Goal: Task Accomplishment & Management: Complete application form

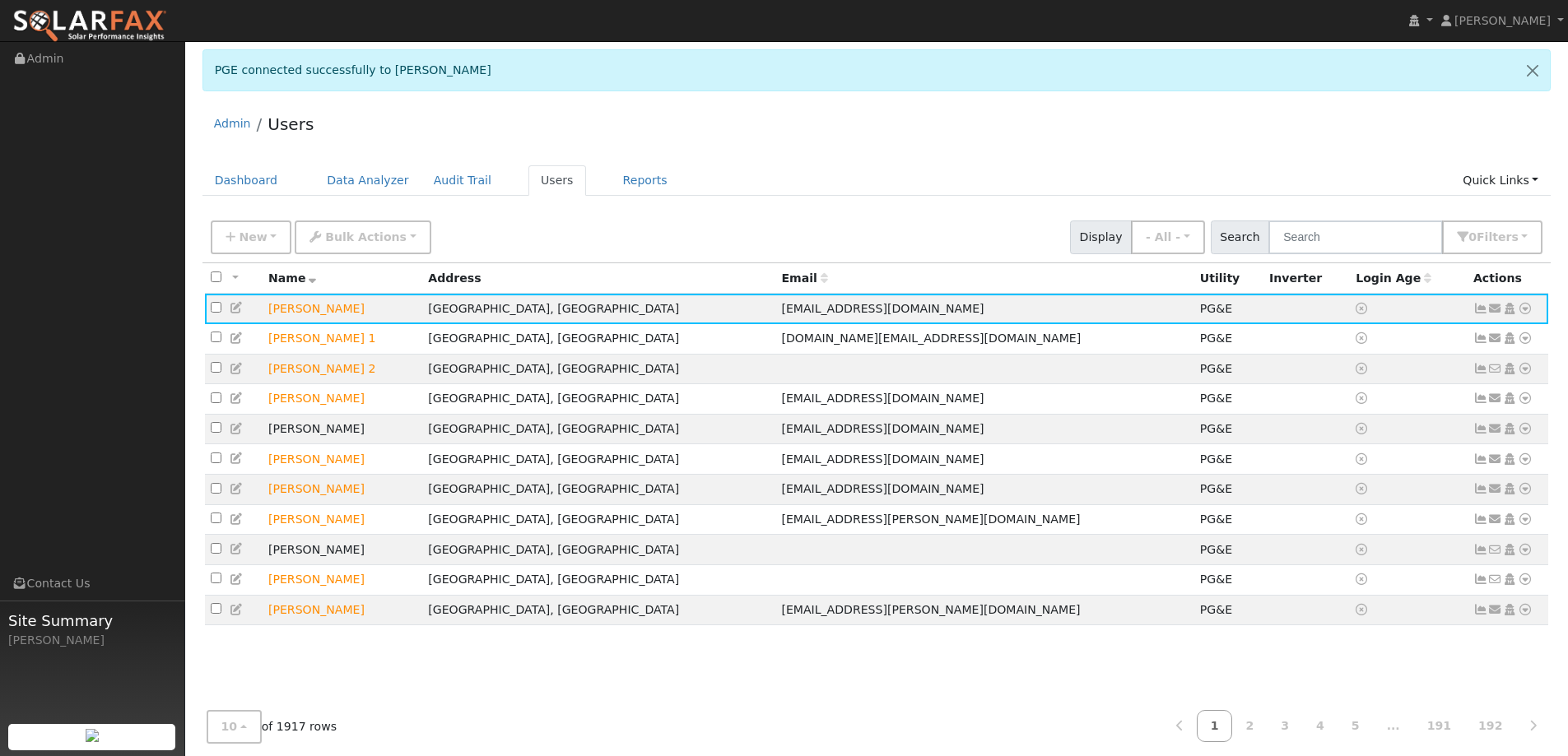
click at [889, 92] on div "PGE connected successfully to Angel Montes" at bounding box center [876, 76] width 1366 height 54
click at [261, 178] on link "Dashboard" at bounding box center [246, 180] width 88 height 31
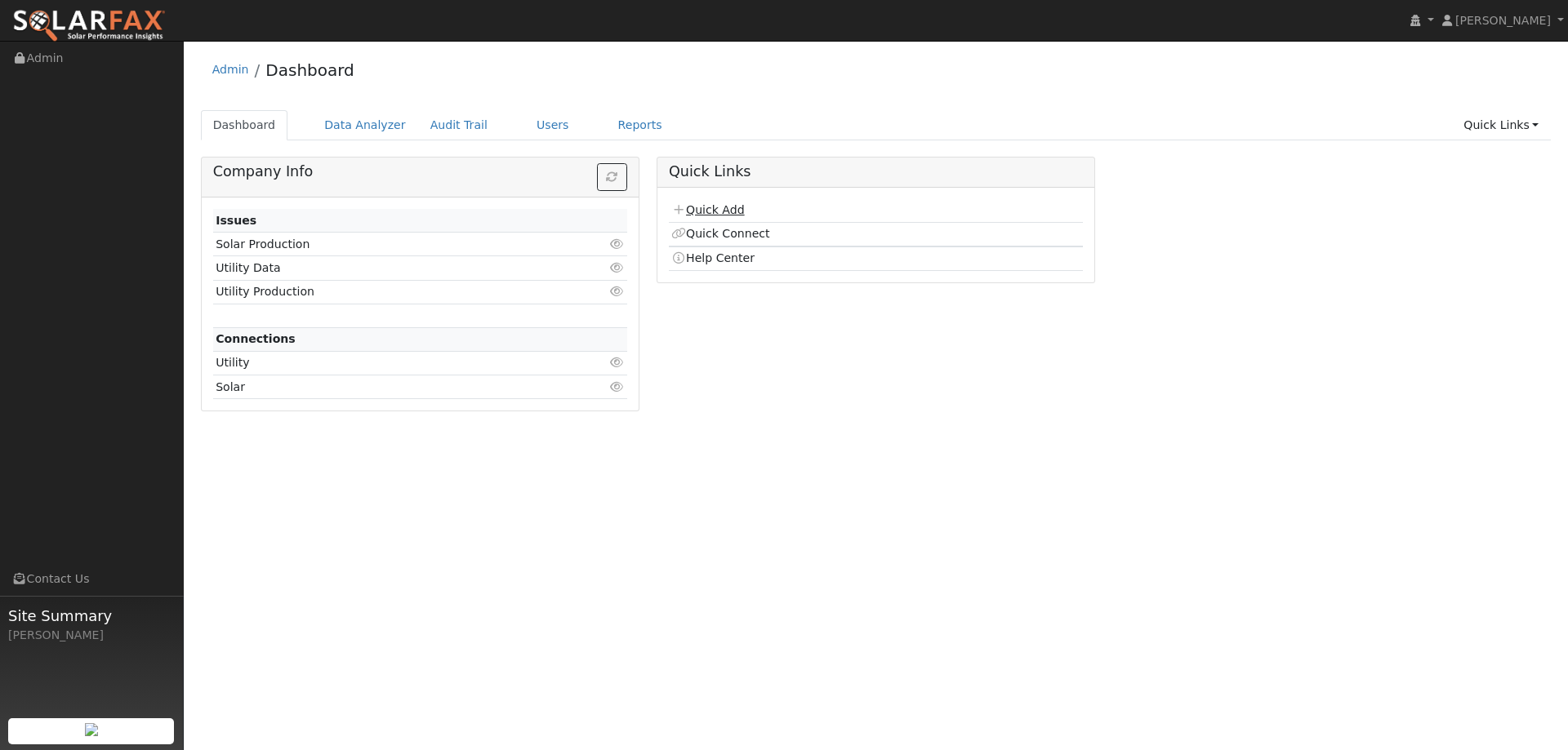
click at [733, 210] on link "Quick Add" at bounding box center [707, 210] width 73 height 13
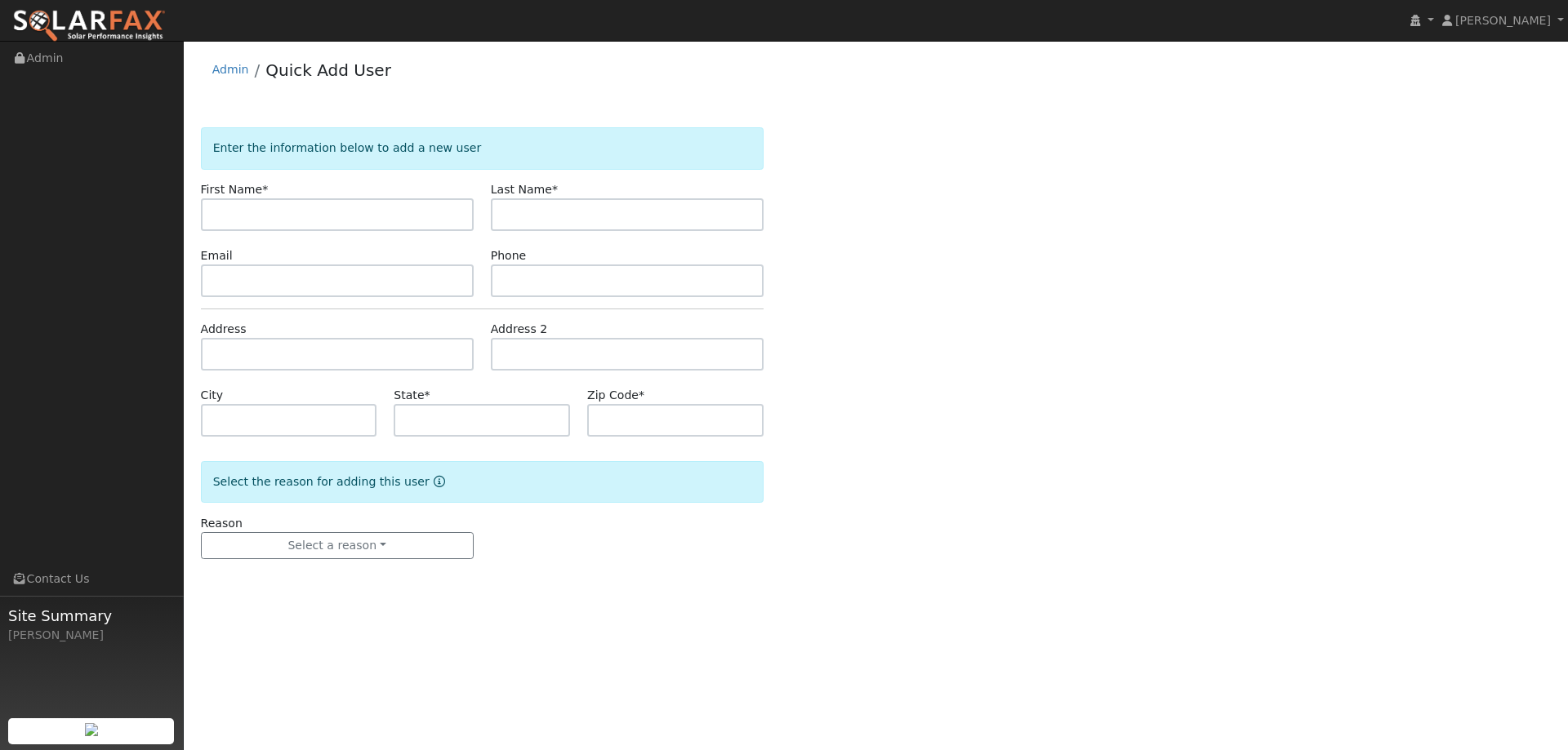
click at [410, 209] on input "text" at bounding box center [337, 214] width 273 height 32
type input "[PERSON_NAME]"
click at [643, 214] on input "text" at bounding box center [627, 214] width 273 height 32
type input "[PERSON_NAME]"
click at [420, 296] on input "text" at bounding box center [337, 280] width 273 height 32
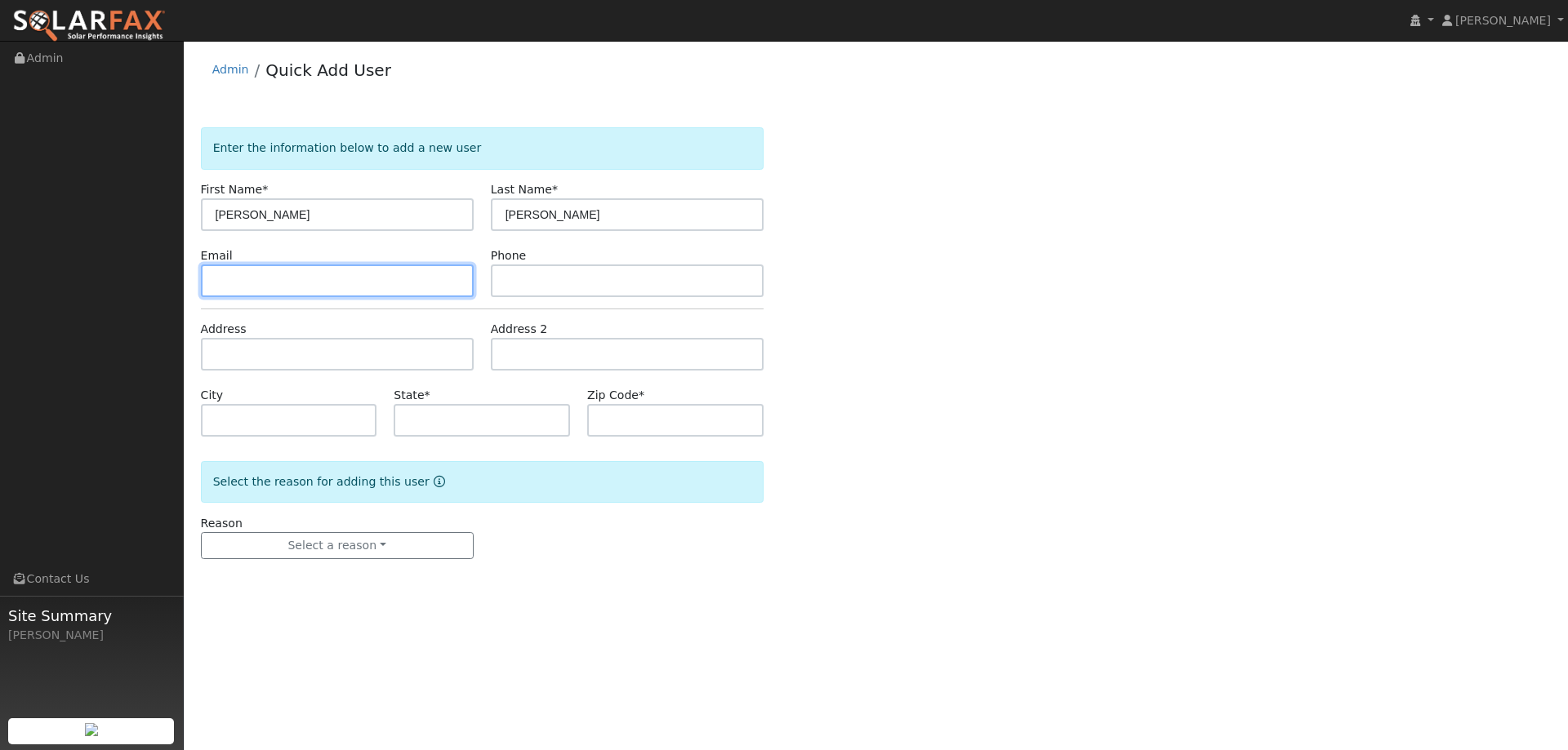
click at [456, 273] on input "text" at bounding box center [337, 280] width 273 height 32
paste input "siraiderick52@yahoo.com"
type input "siraiderick52@yahoo.com"
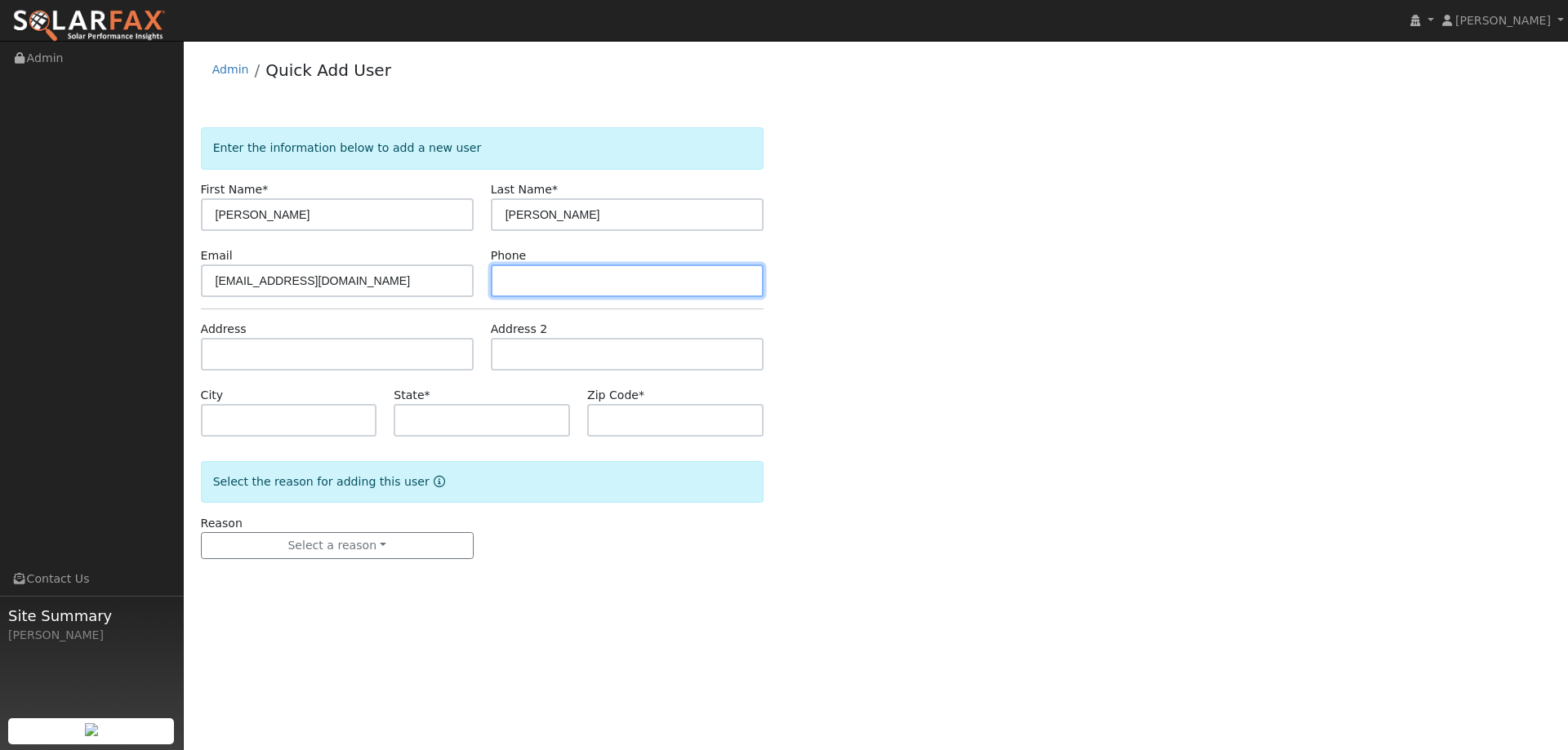
click at [586, 284] on input "text" at bounding box center [627, 280] width 273 height 32
paste input "(510) 397-4617"
type input "(510) 397-4617"
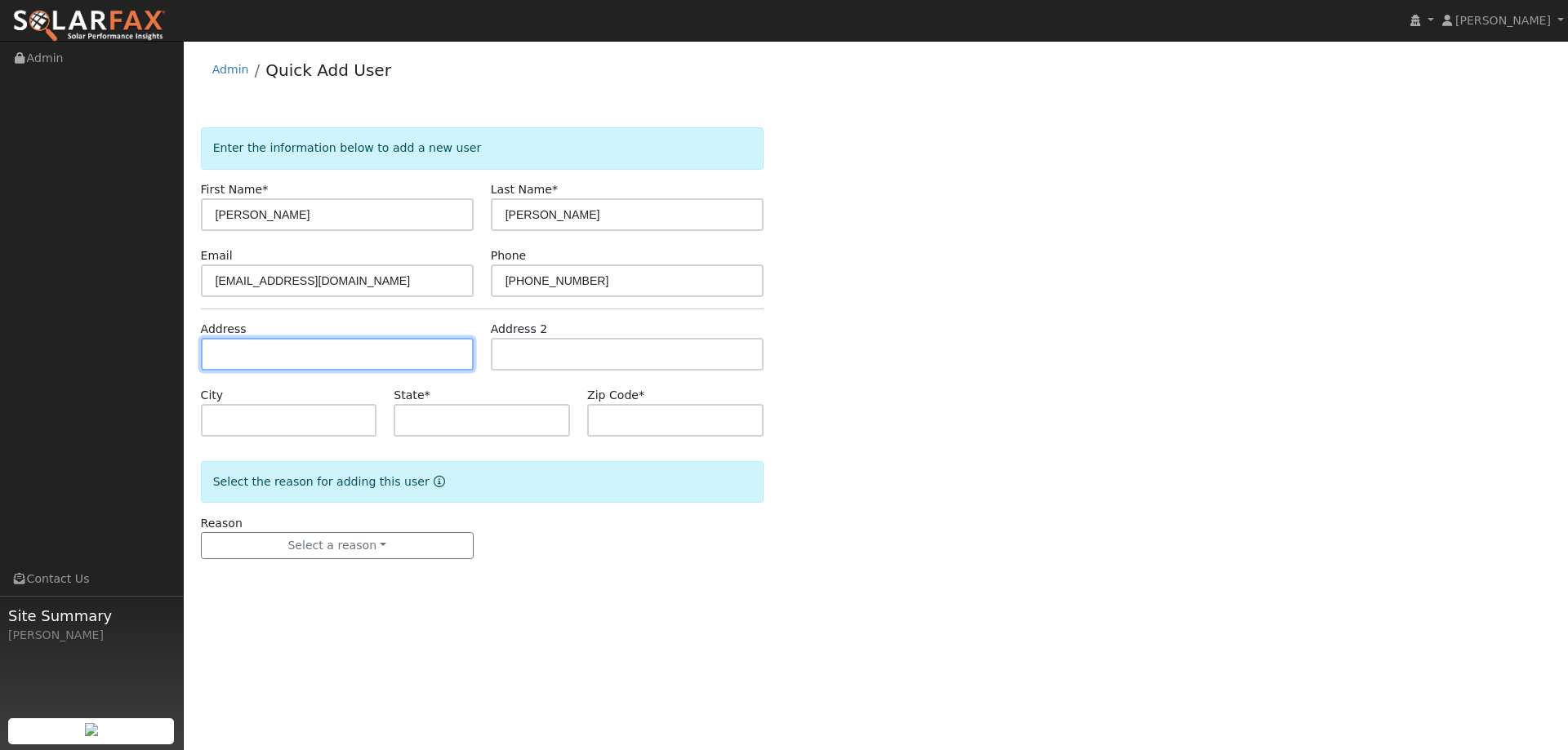
click at [387, 364] on input "text" at bounding box center [337, 353] width 273 height 32
paste input "106 Weymouth Court"
type input "106 Weymouth Court"
type input "Vacaville"
type input "CA"
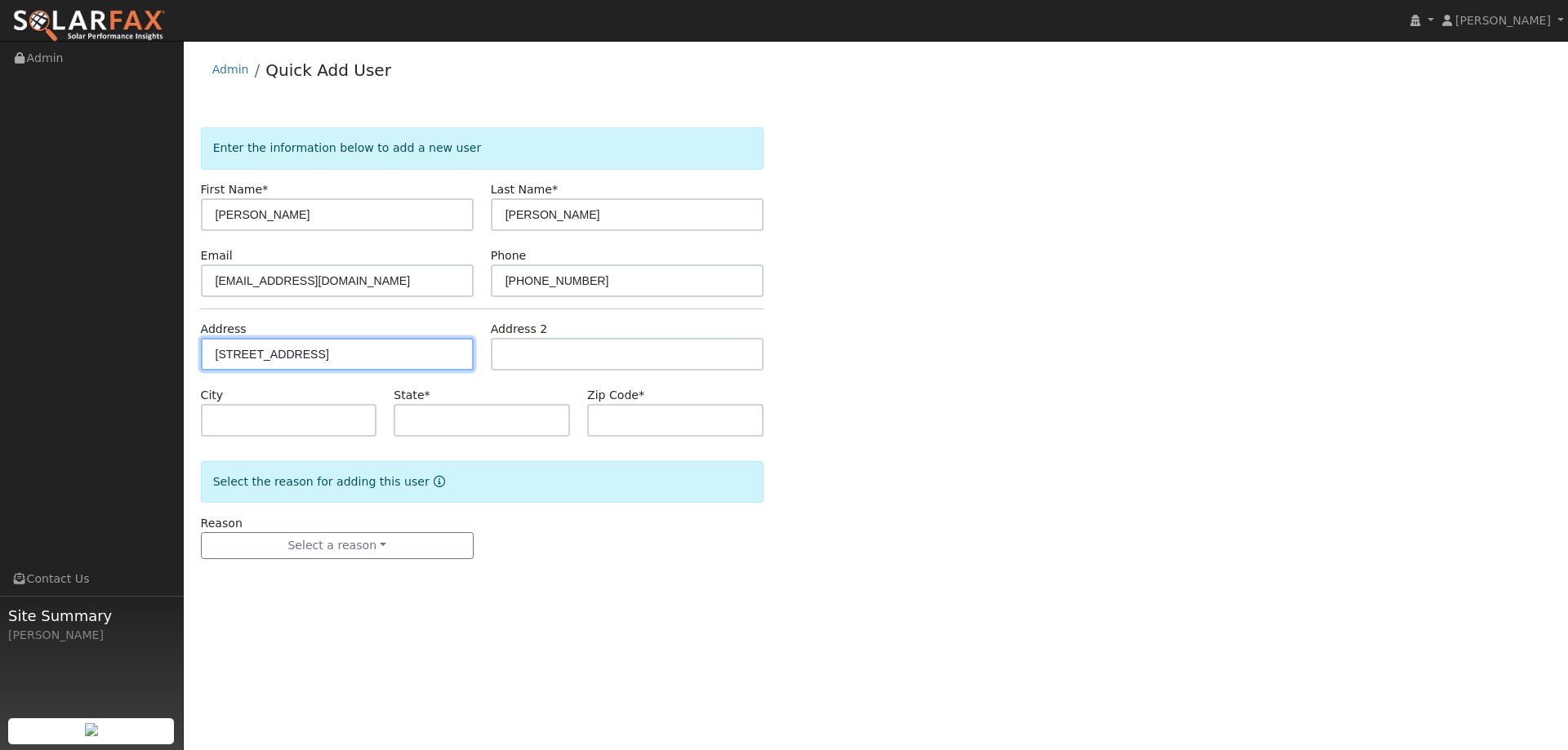
type input "95687"
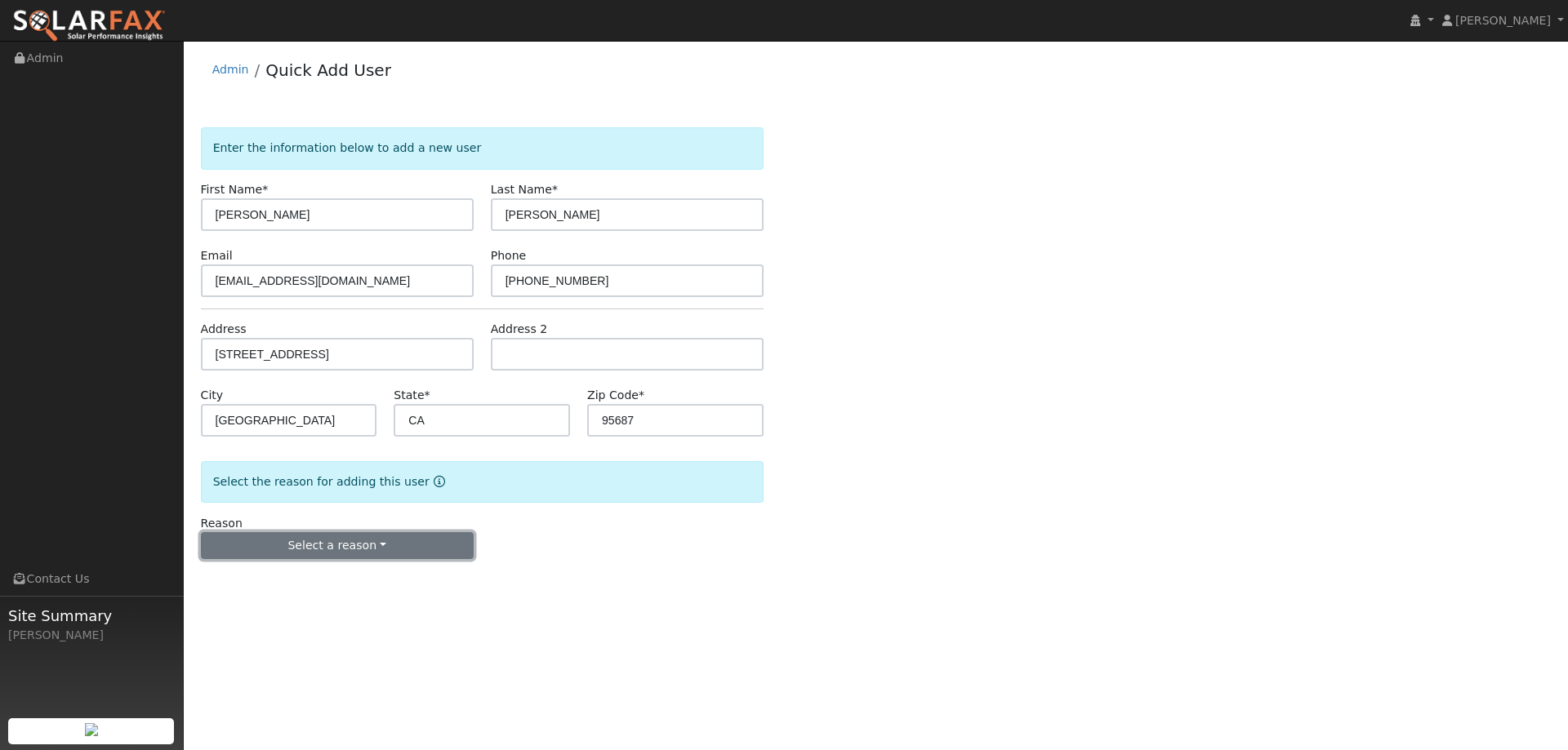
click at [383, 548] on button "Select a reason" at bounding box center [337, 546] width 273 height 28
click at [345, 576] on link "New lead" at bounding box center [292, 579] width 180 height 23
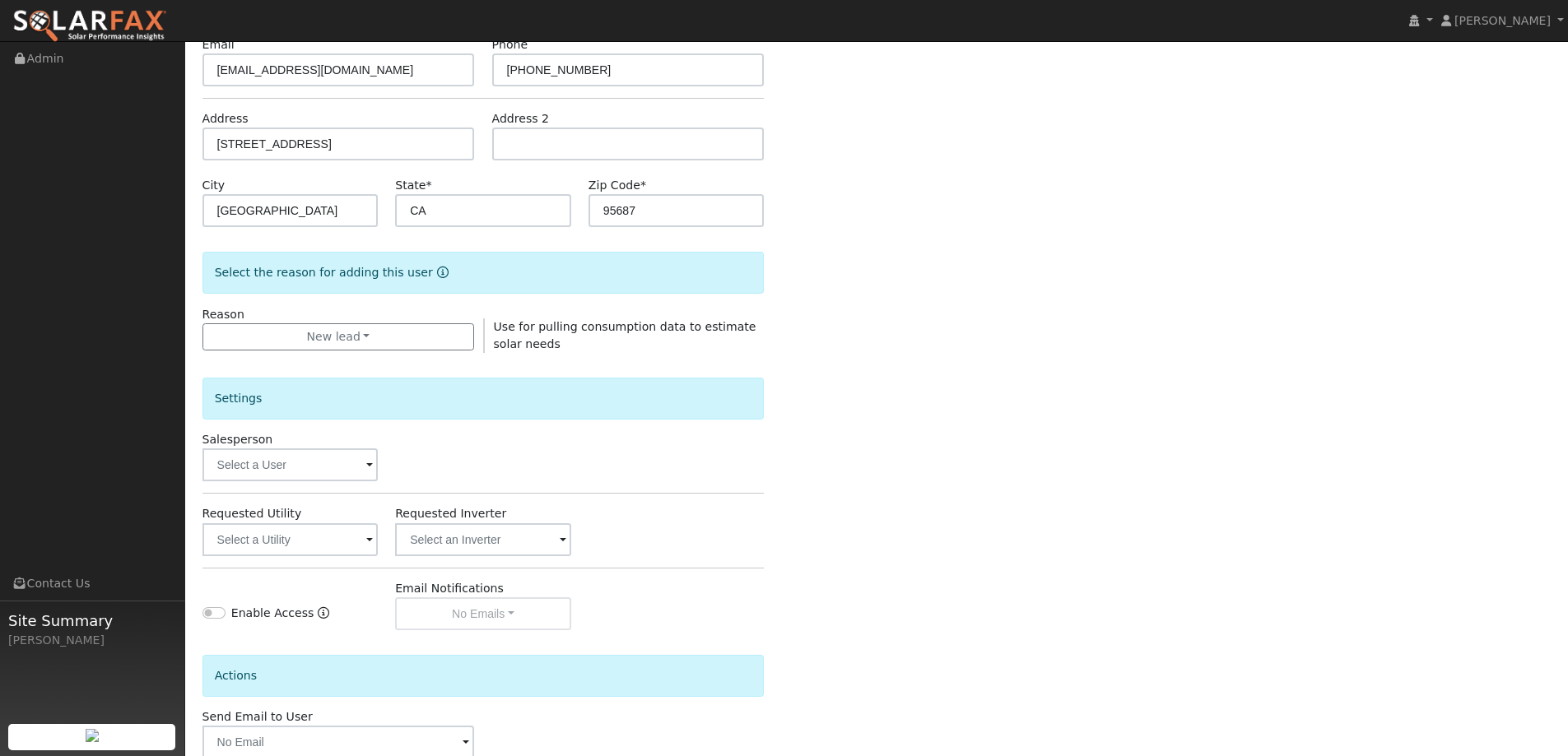
scroll to position [310, 0]
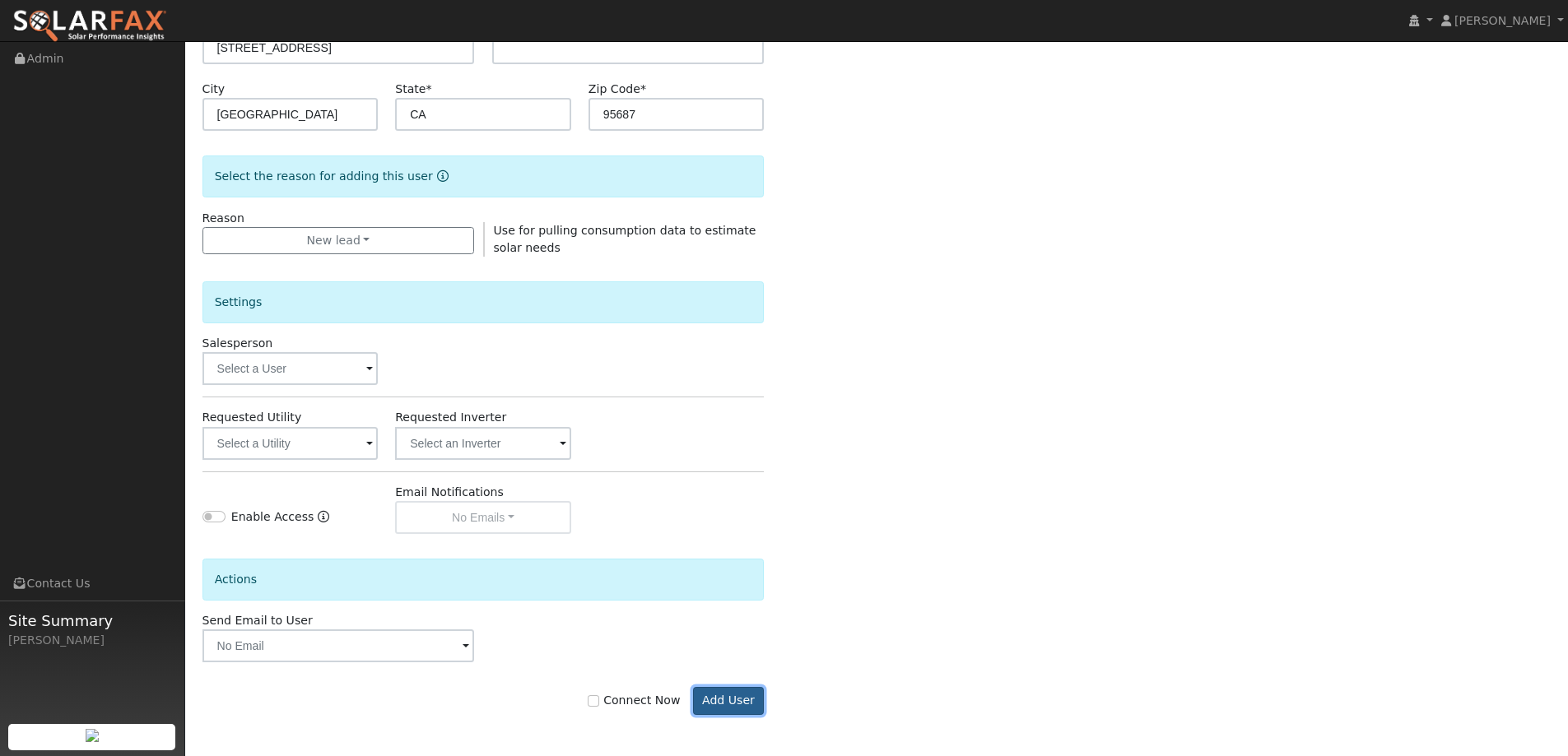
click at [725, 698] on button "Add User" at bounding box center [728, 701] width 71 height 28
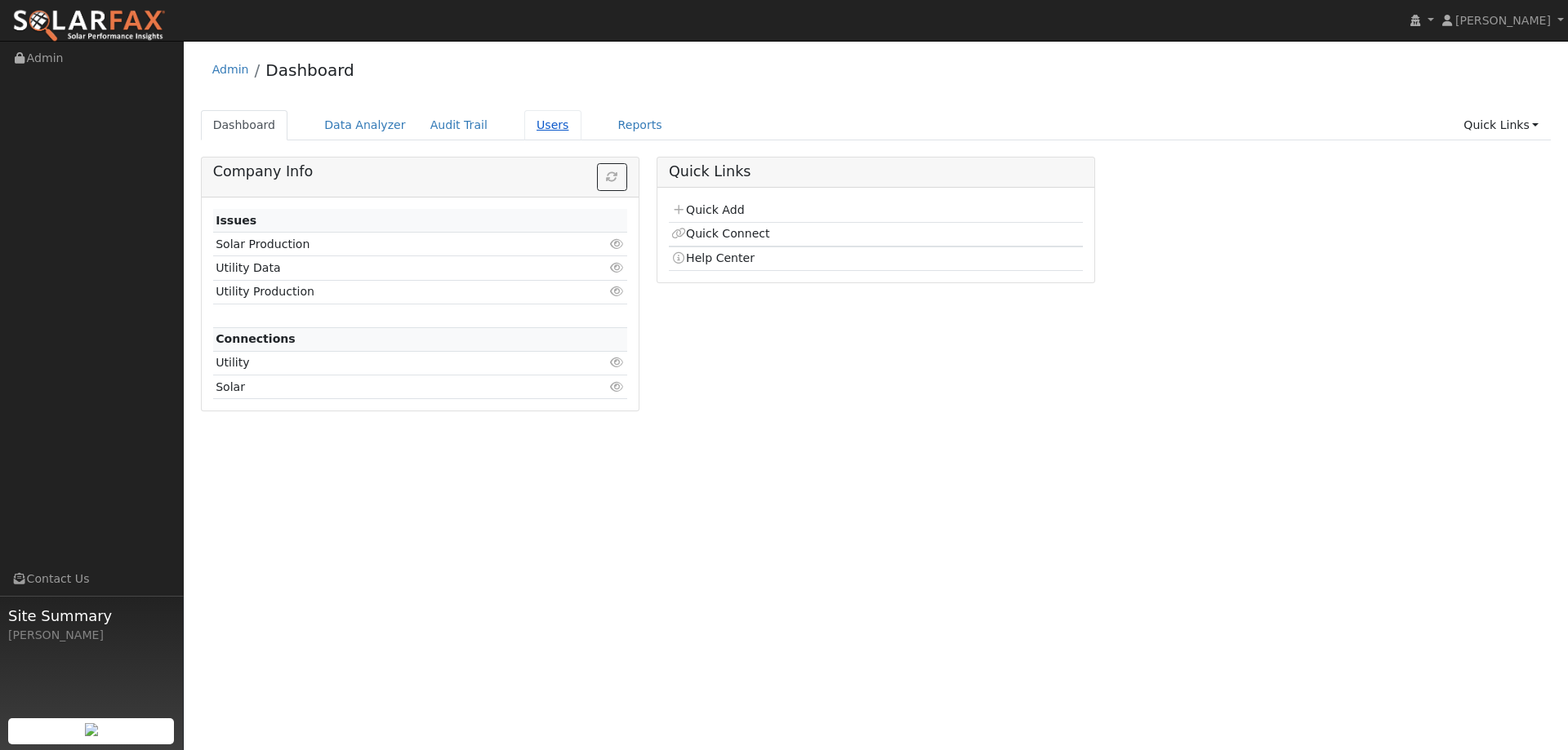
click at [524, 133] on link "Users" at bounding box center [552, 125] width 57 height 30
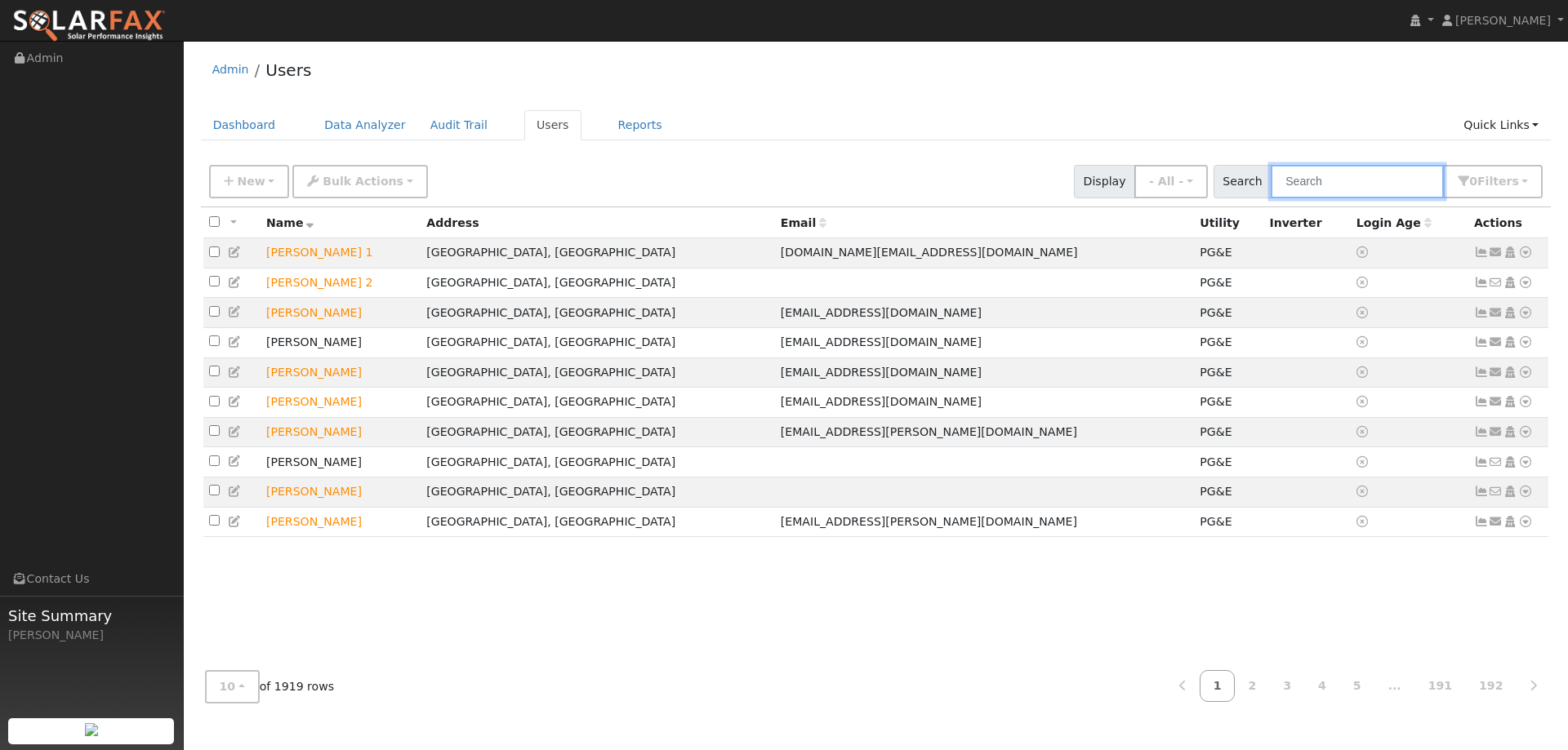
click at [1357, 188] on input "text" at bounding box center [1357, 181] width 173 height 33
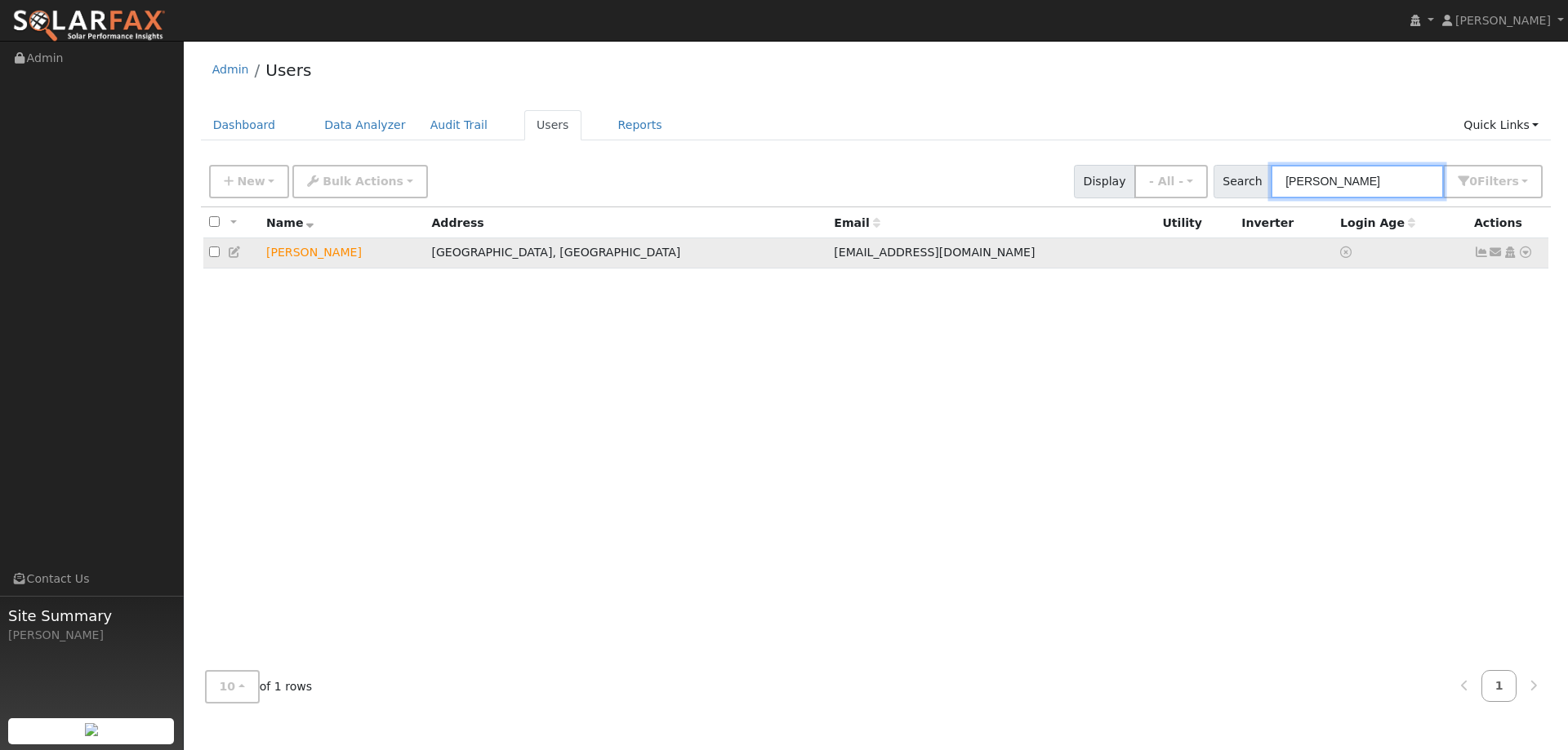
type input "Enrique Gonza"
click at [1526, 249] on icon at bounding box center [1526, 252] width 15 height 11
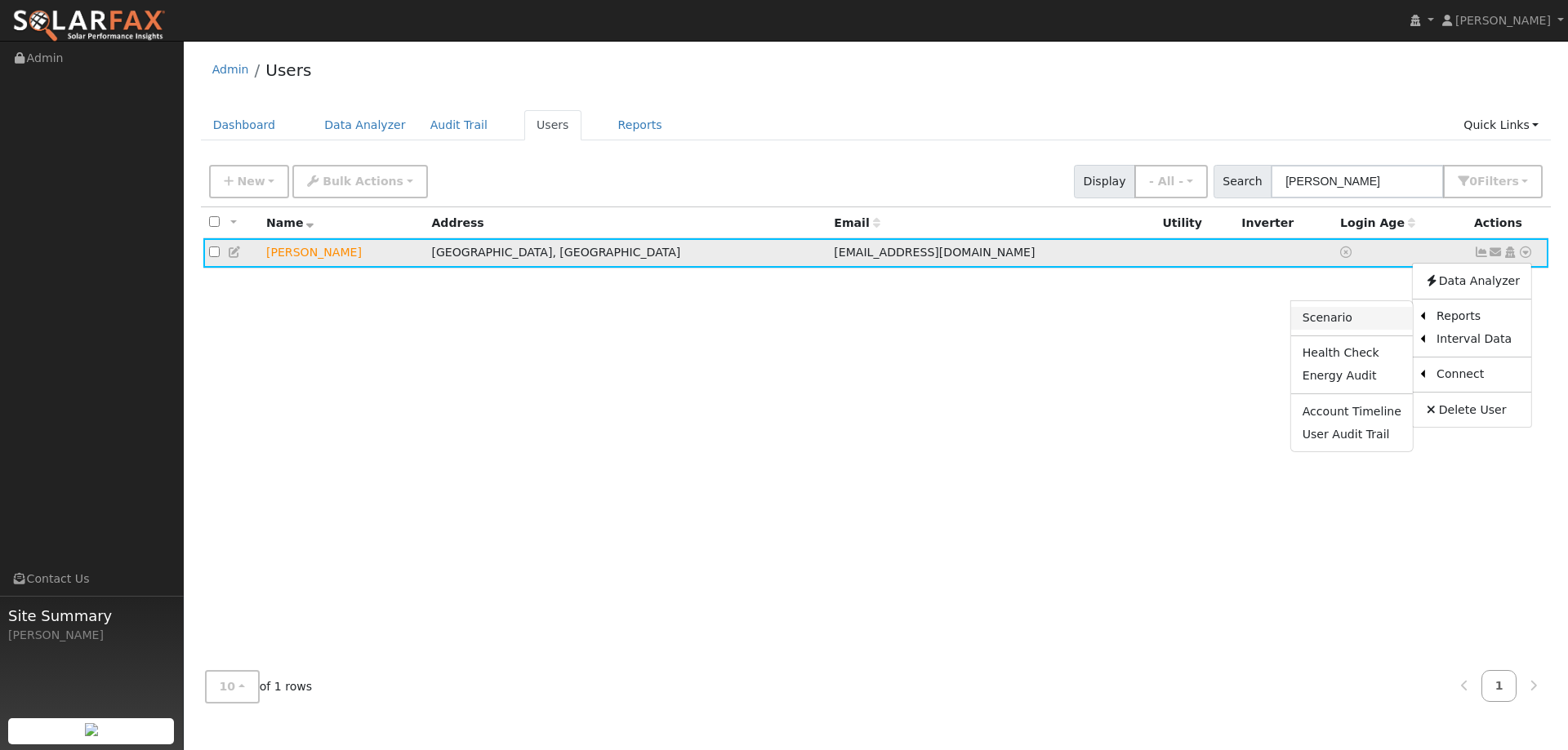
click at [1365, 315] on link "Scenario" at bounding box center [1352, 318] width 122 height 23
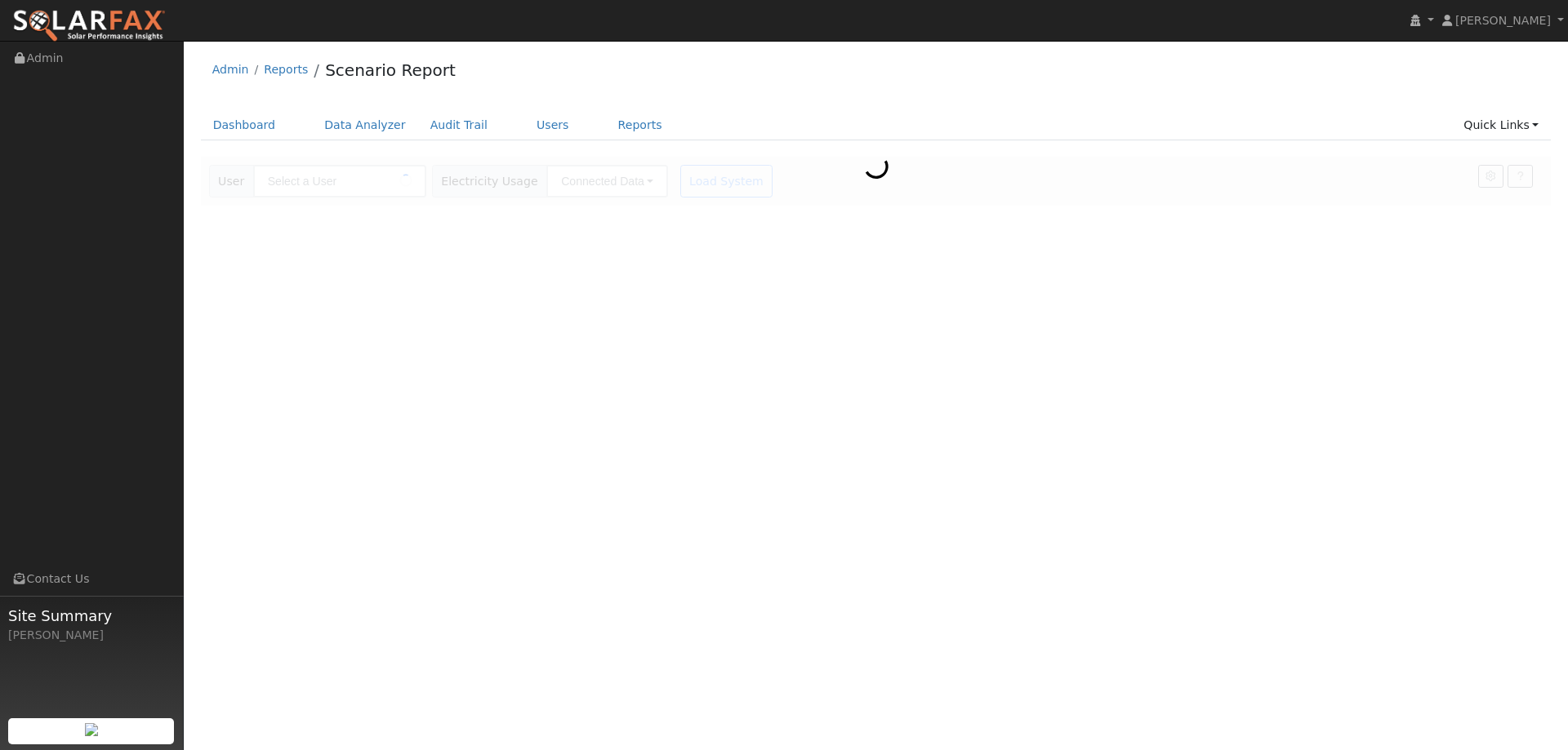
type input "[PERSON_NAME]"
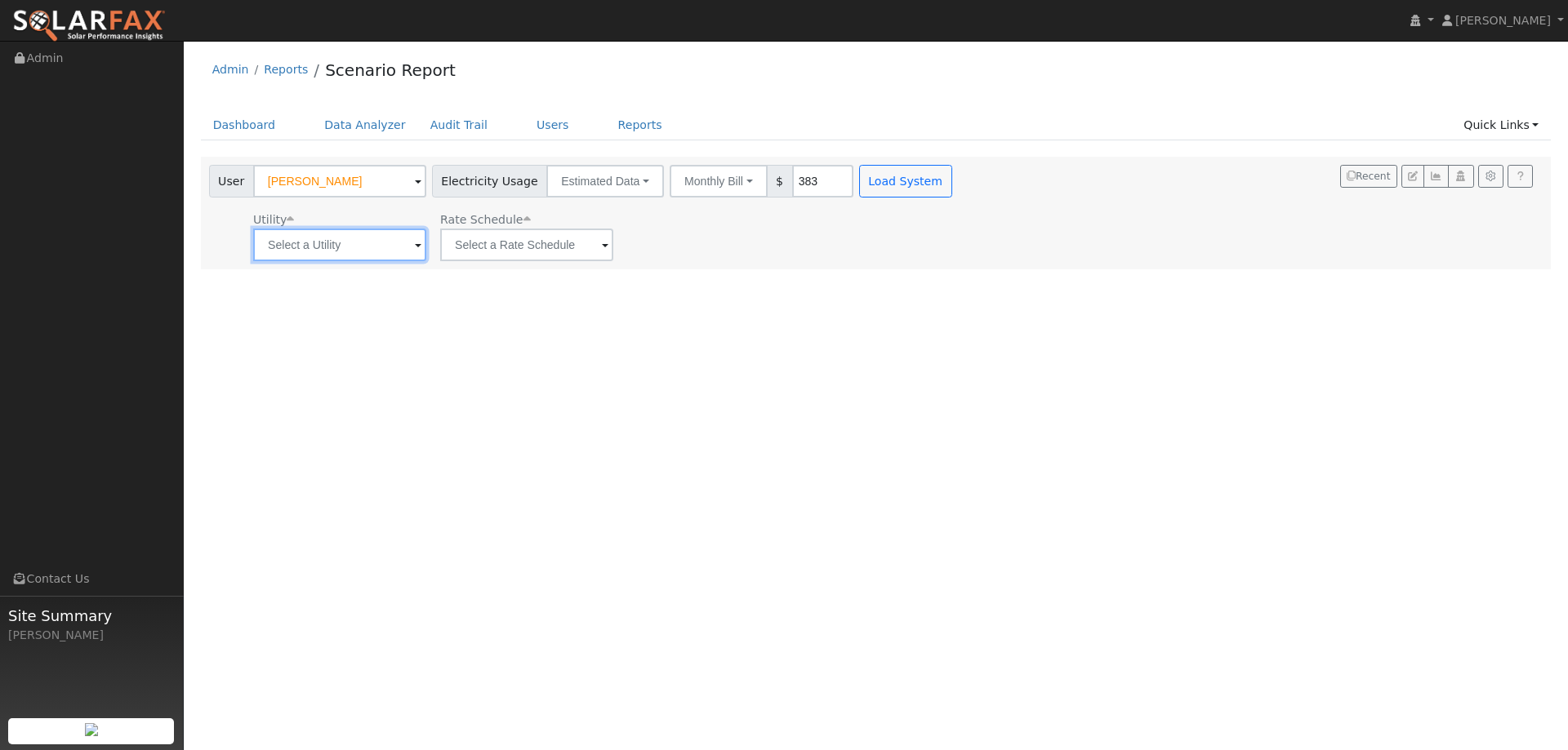
click at [356, 242] on input "text" at bounding box center [340, 244] width 173 height 32
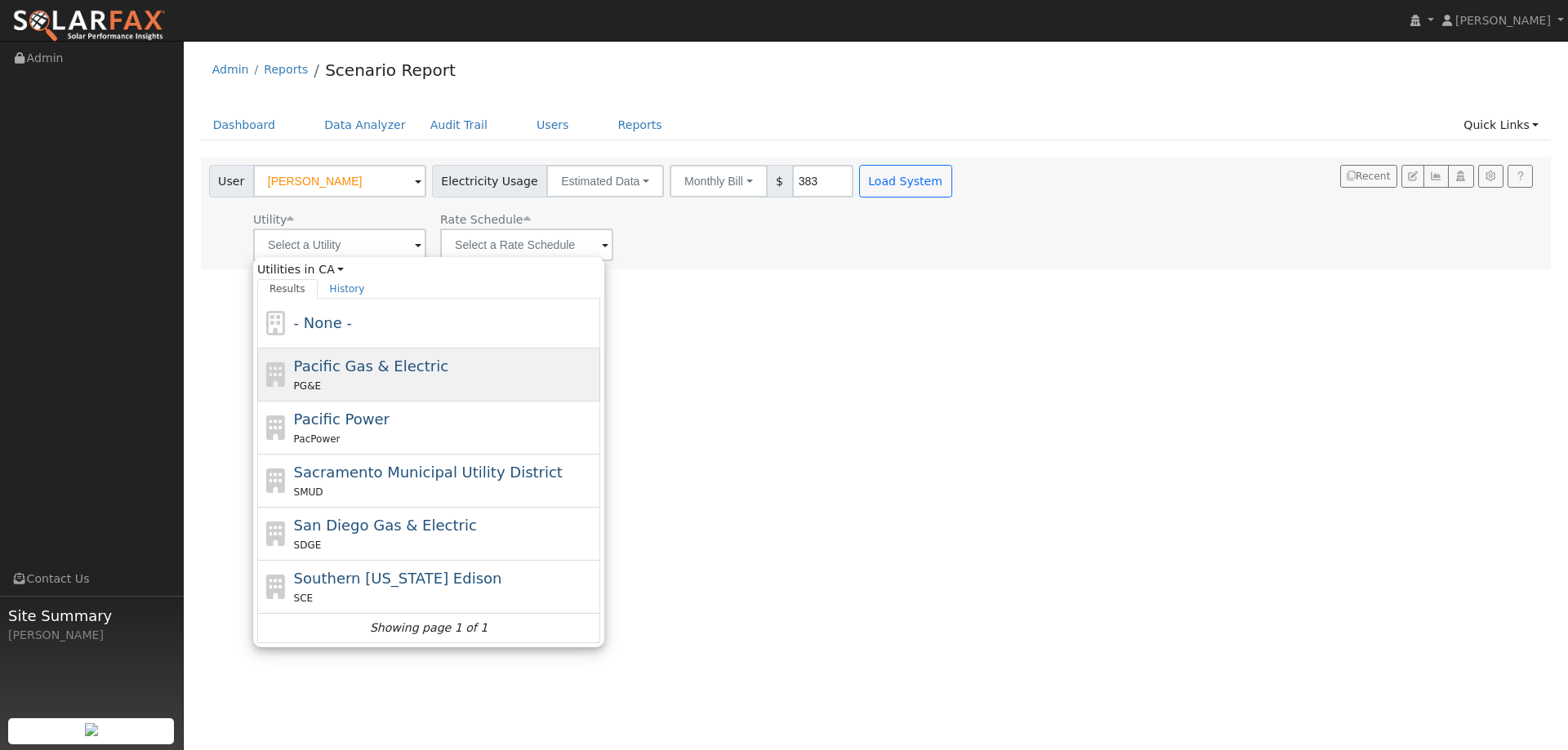
click at [344, 376] on div "Pacific Gas & Electric PG&E" at bounding box center [445, 375] width 303 height 40
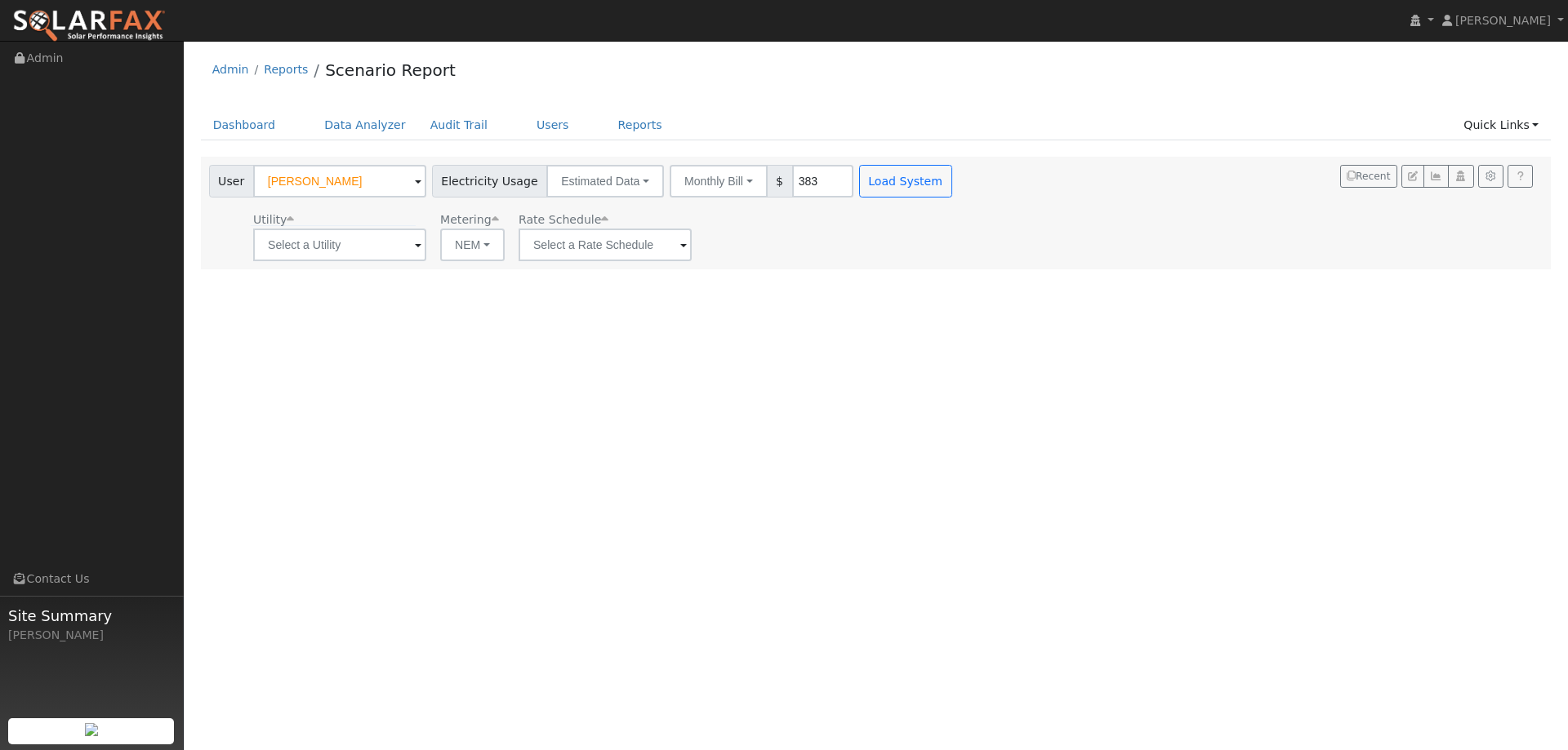
type input "Pacific Gas & Electric"
click at [581, 255] on input "text" at bounding box center [605, 244] width 173 height 32
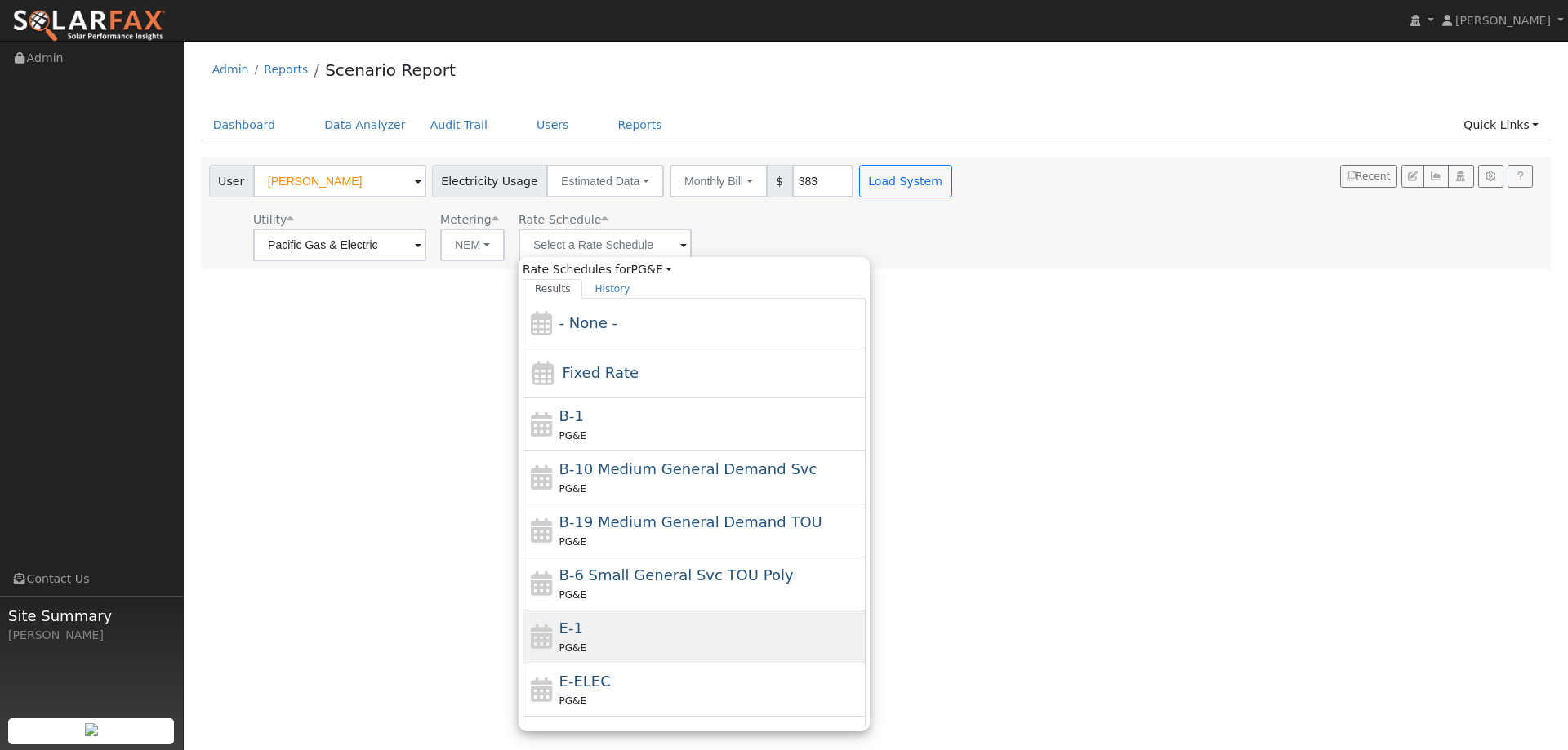
click at [575, 636] on span "E-1" at bounding box center [572, 628] width 24 height 17
type input "E-1"
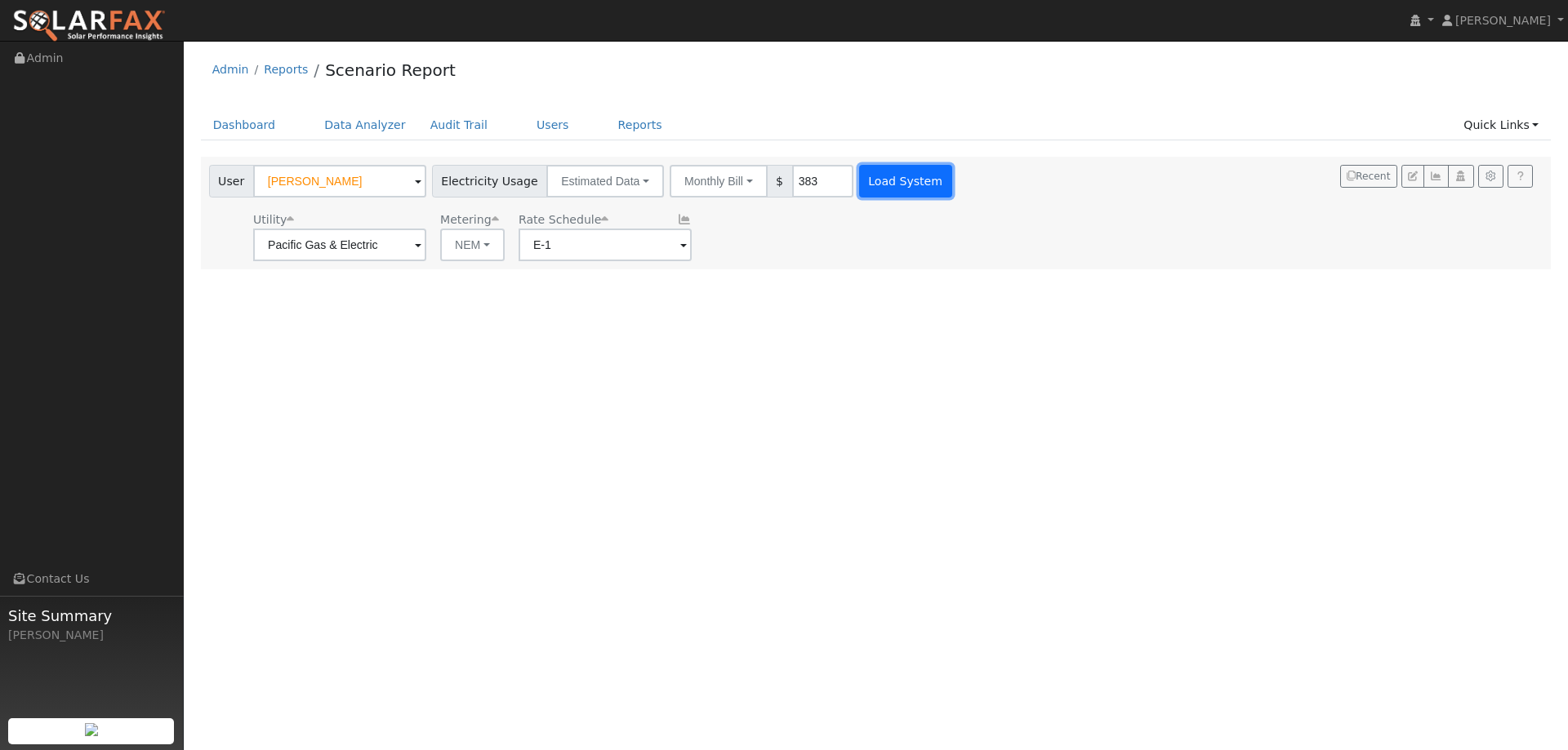
click at [901, 195] on button "Load System" at bounding box center [905, 180] width 93 height 32
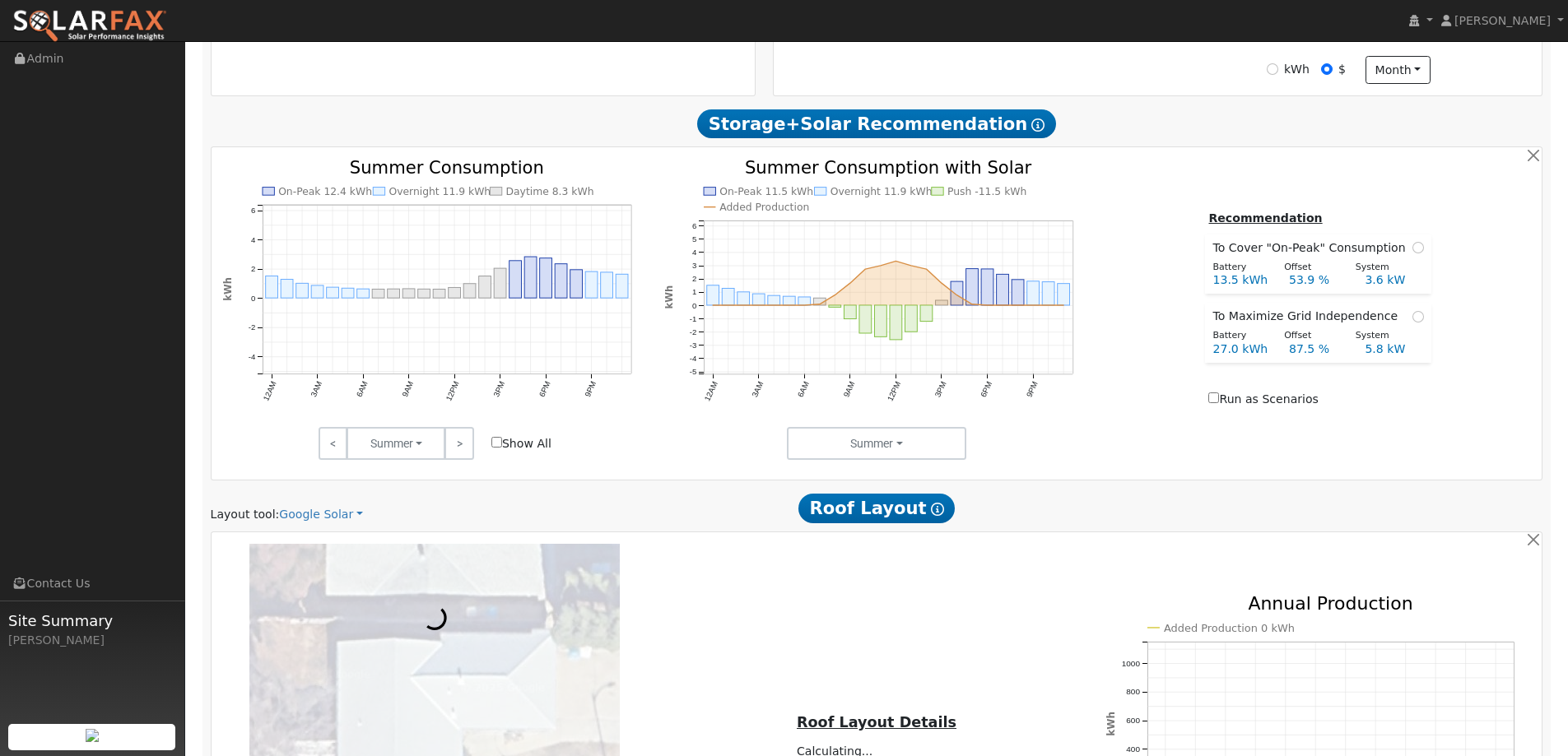
scroll to position [823, 0]
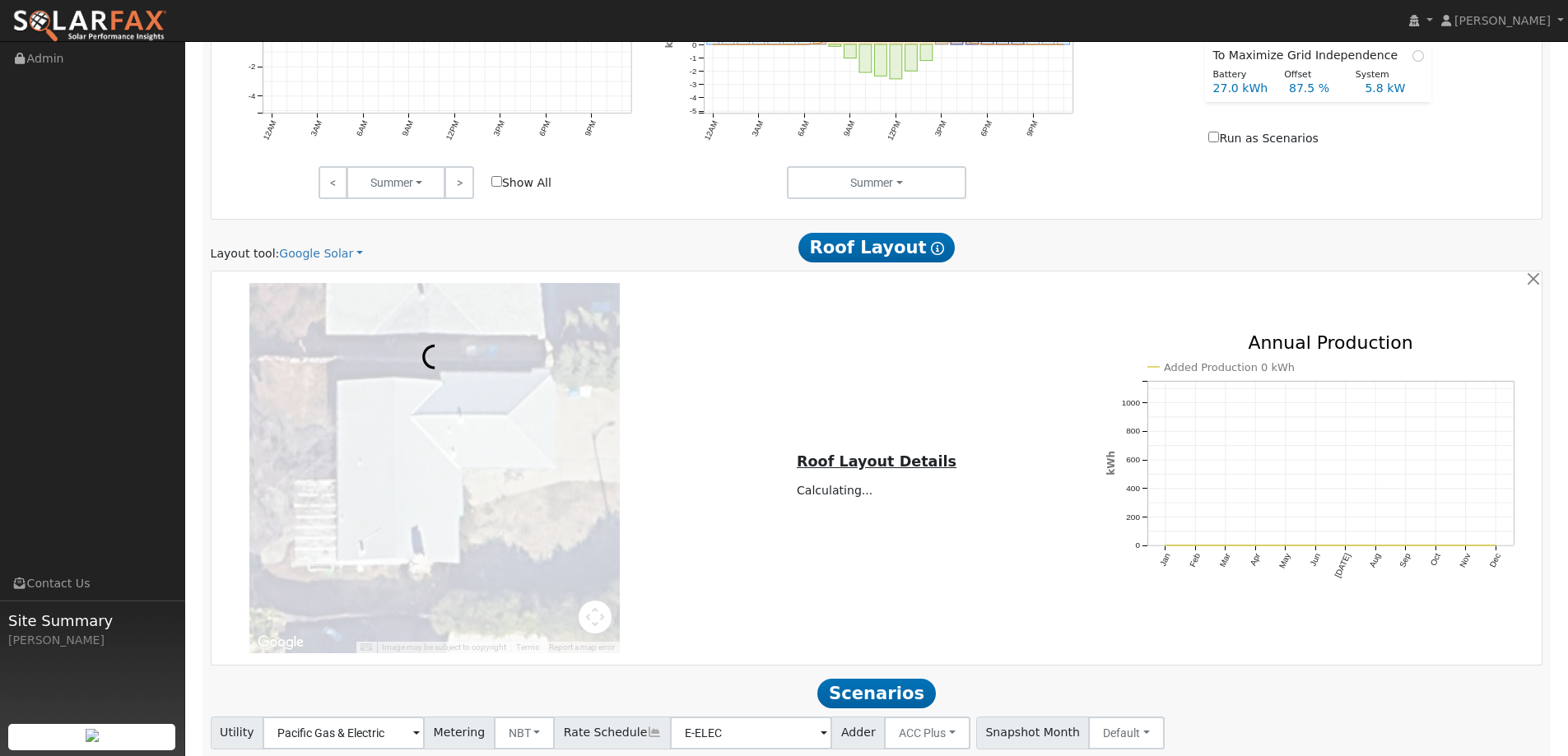
click at [302, 263] on div "Scenario Report Powered by SolarFax ® Energy Consumption Overview Show Help Thi…" at bounding box center [877, 136] width 1349 height 1442
click at [302, 257] on link "Google Solar" at bounding box center [321, 253] width 84 height 18
click at [308, 326] on link "Aurora" at bounding box center [331, 328] width 114 height 23
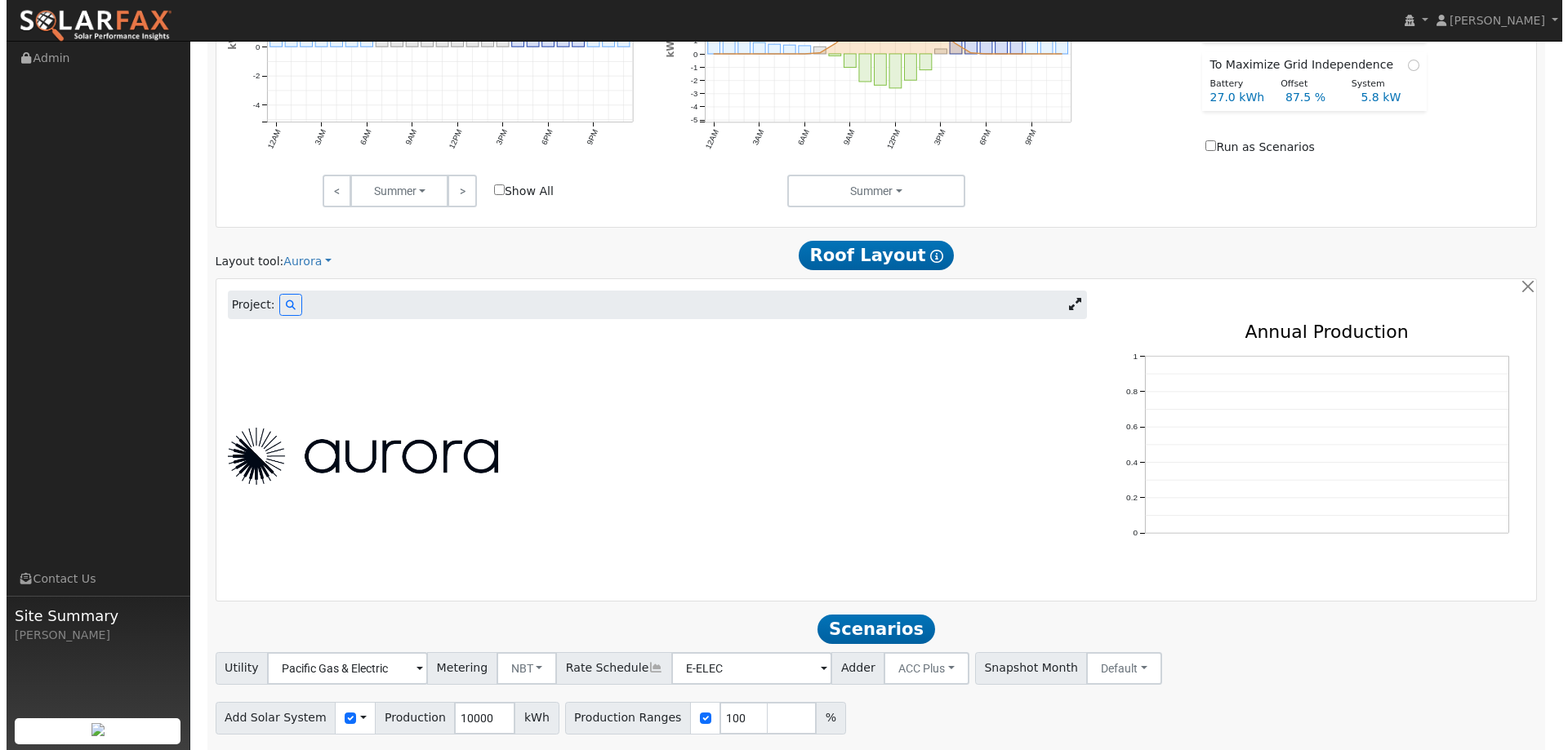
scroll to position [858, 0]
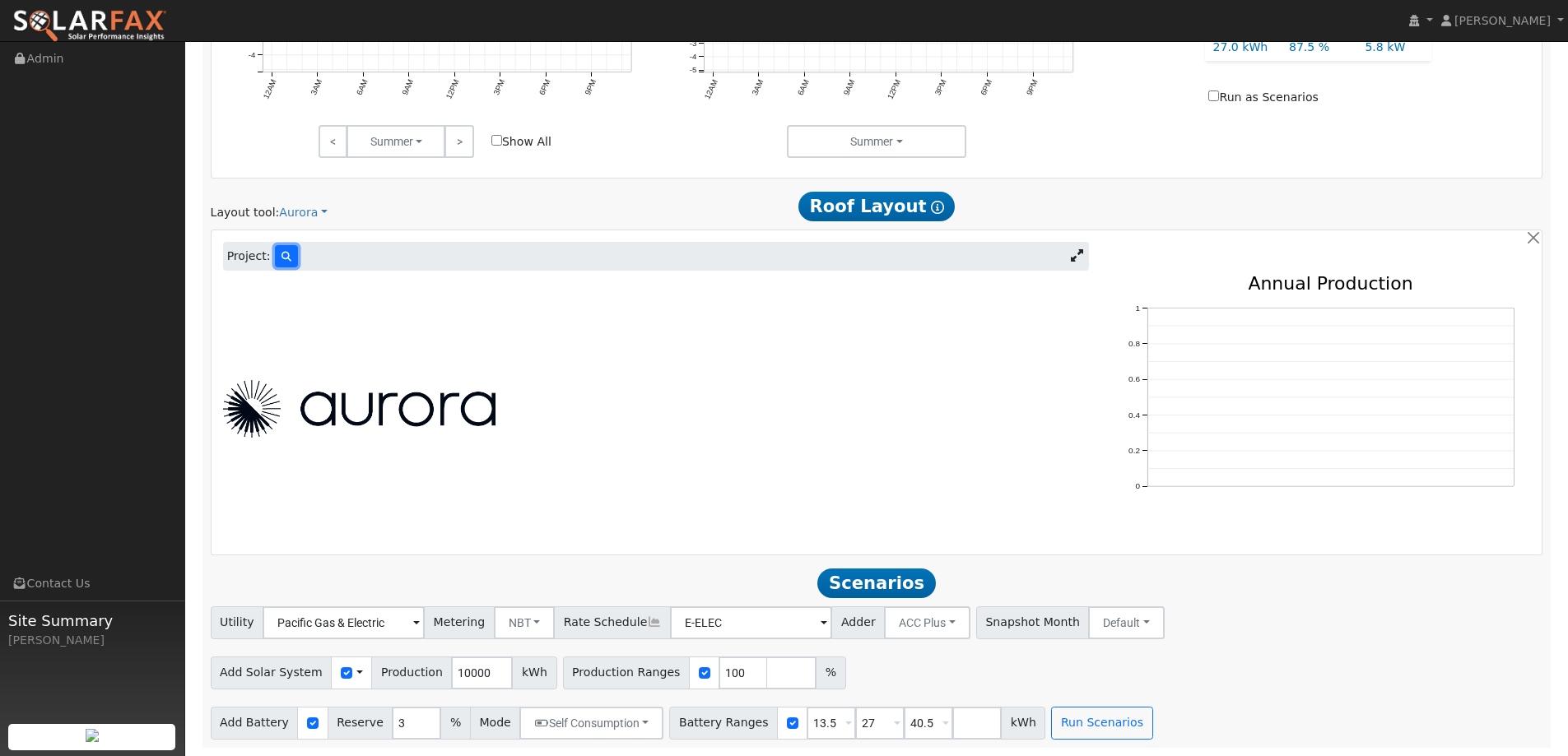
click at [288, 254] on button at bounding box center [286, 256] width 23 height 22
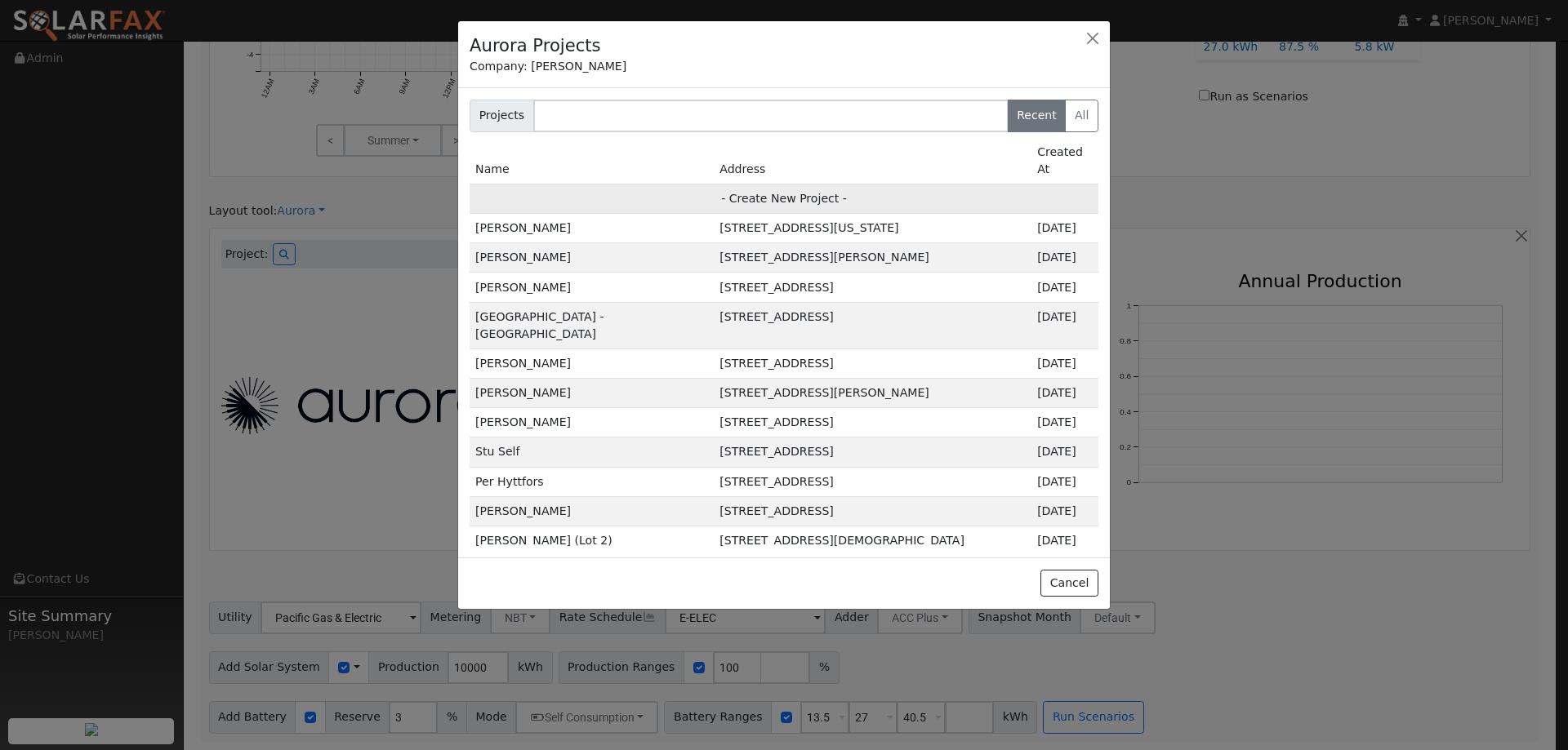
click at [788, 187] on td "- Create New Project -" at bounding box center [784, 199] width 629 height 29
type input "Enrique Gonzales"
type input "106 Weymouth Court"
type input "Vacaville"
type input "CA"
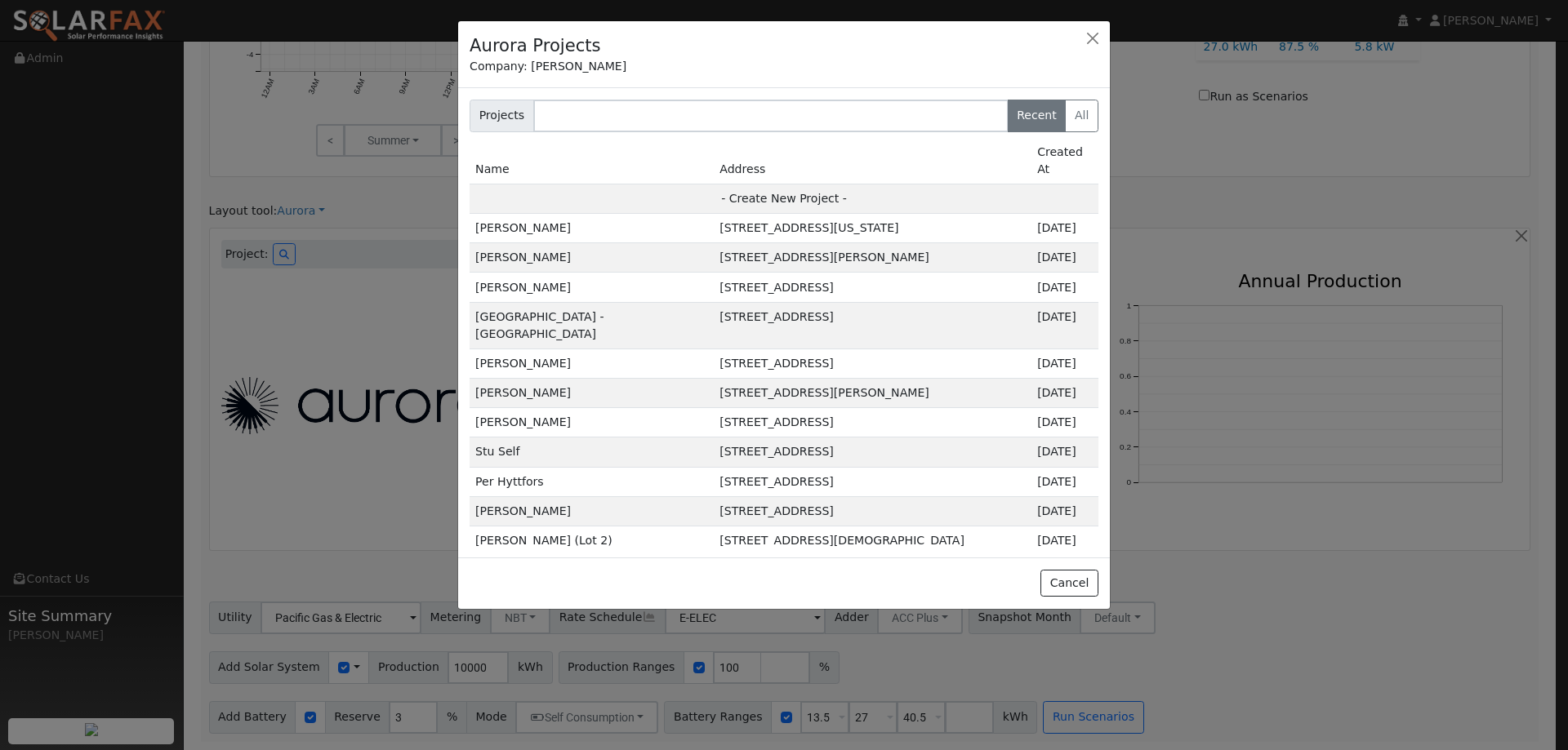
type input "95687"
type input "Design"
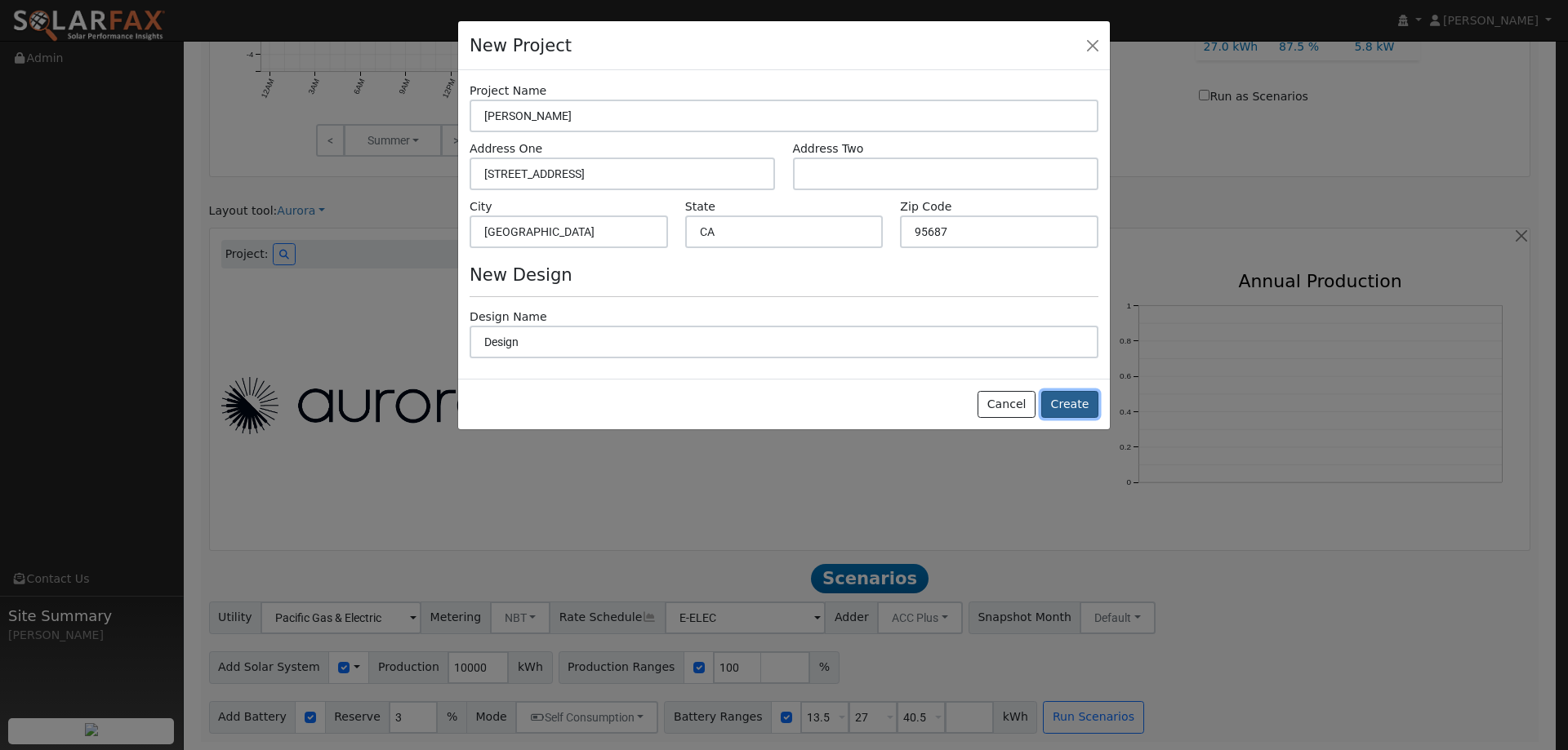
click at [1063, 402] on button "Create" at bounding box center [1070, 405] width 57 height 28
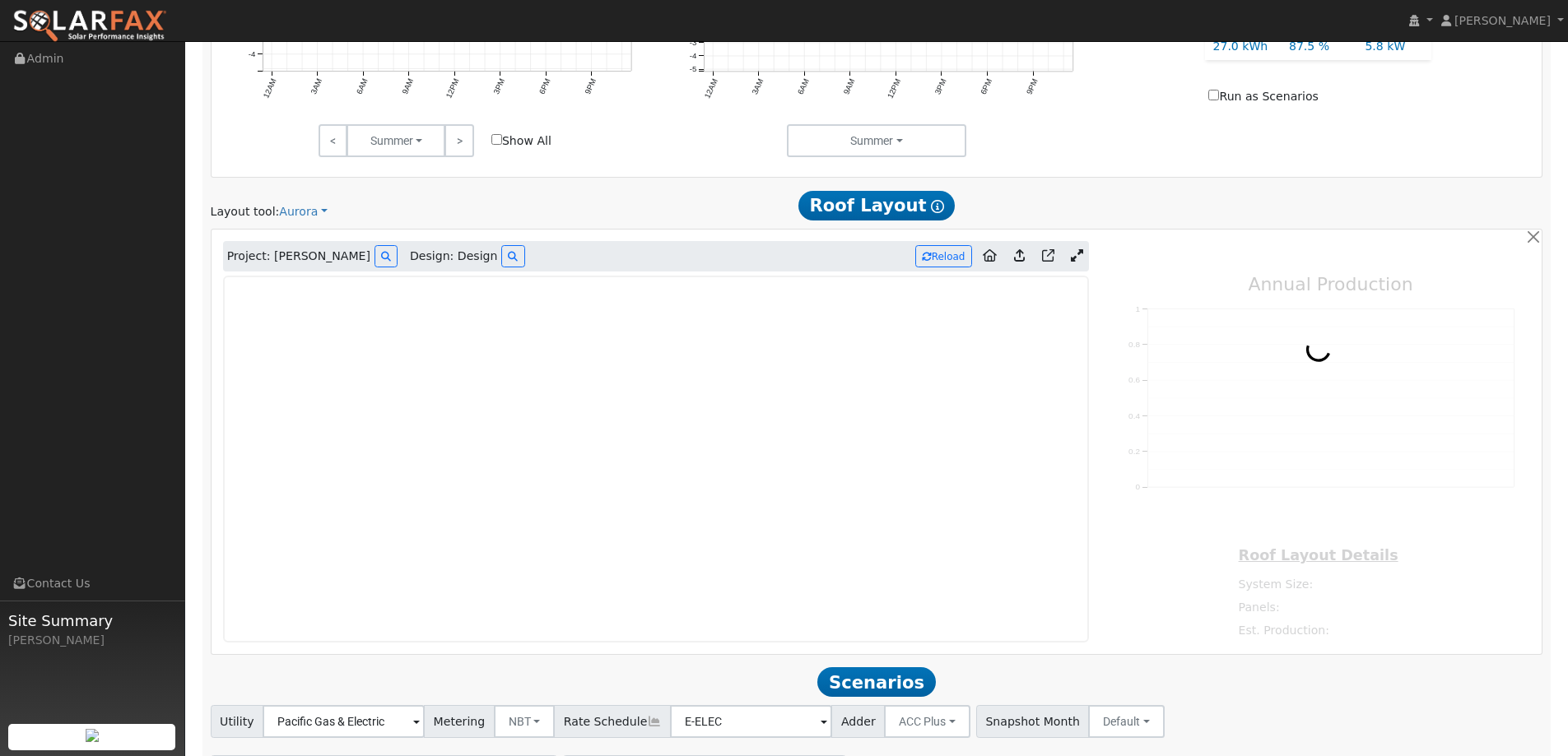
type input "0"
click at [147, 21] on img at bounding box center [89, 26] width 155 height 34
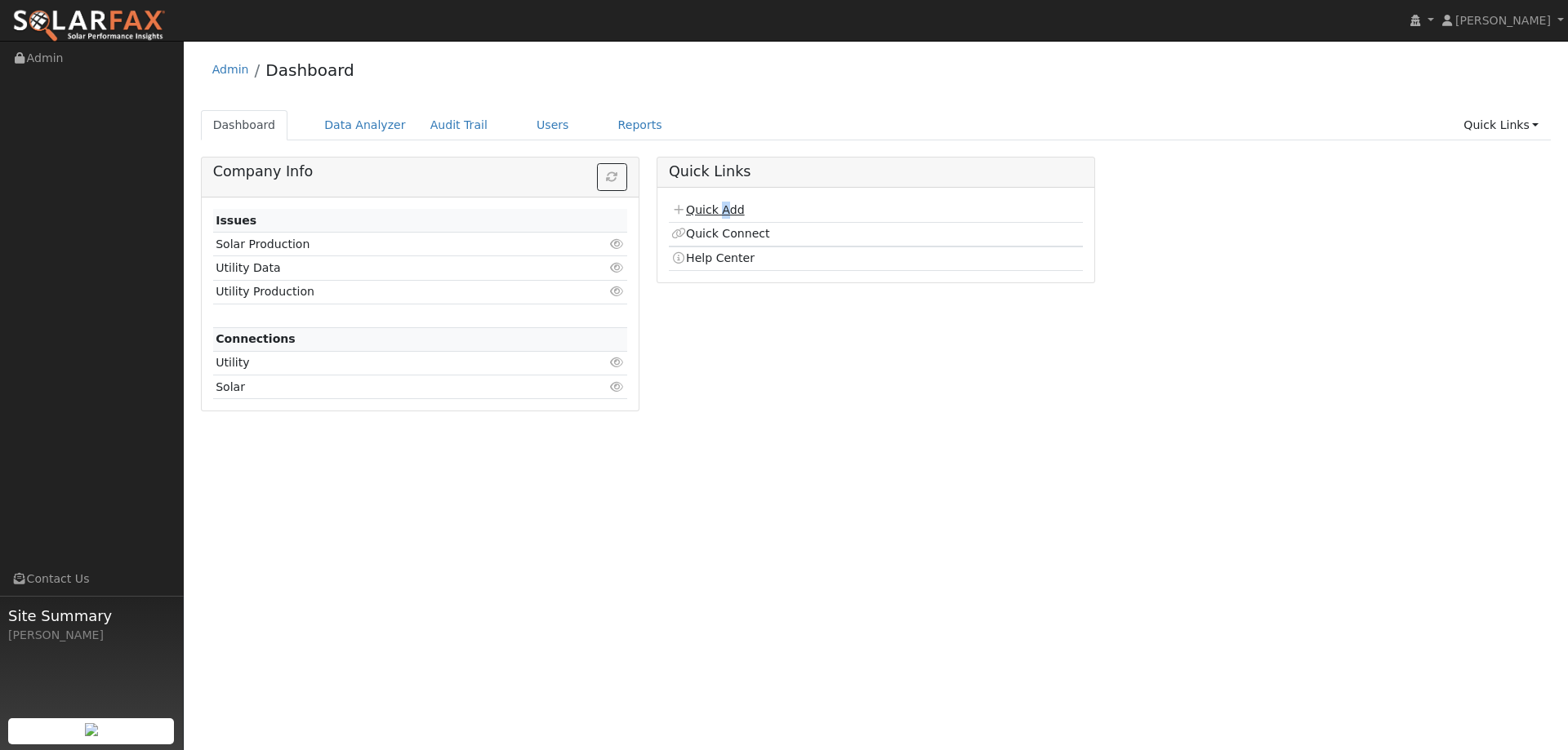
click at [720, 205] on td "Quick Add" at bounding box center [876, 211] width 414 height 24
click at [720, 205] on link "Quick Add" at bounding box center [707, 210] width 73 height 13
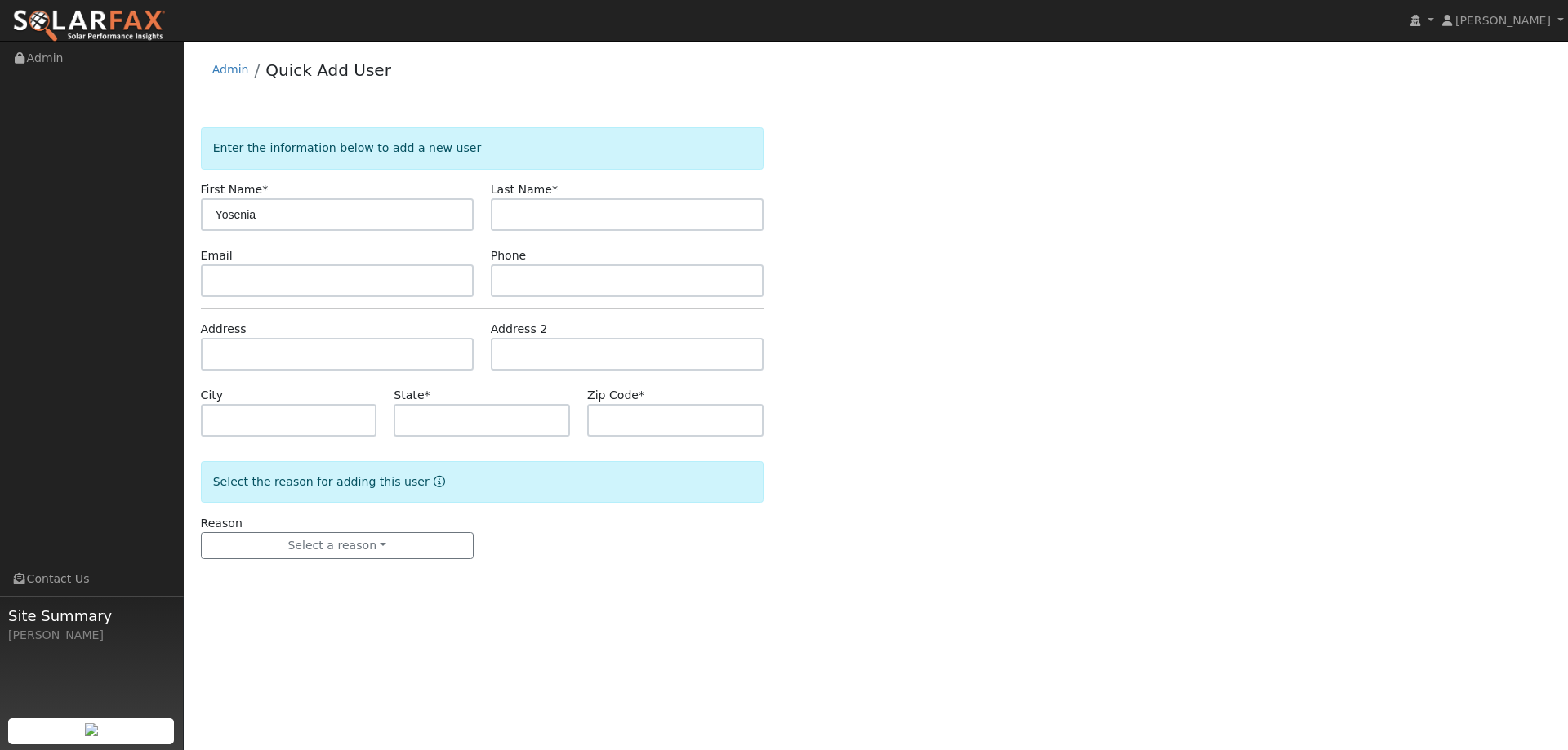
type input "Yosenia"
click at [614, 204] on input "text" at bounding box center [627, 214] width 273 height 32
type input "Alanis"
click at [581, 274] on input "text" at bounding box center [627, 280] width 273 height 32
paste input "(707) 718-9253"
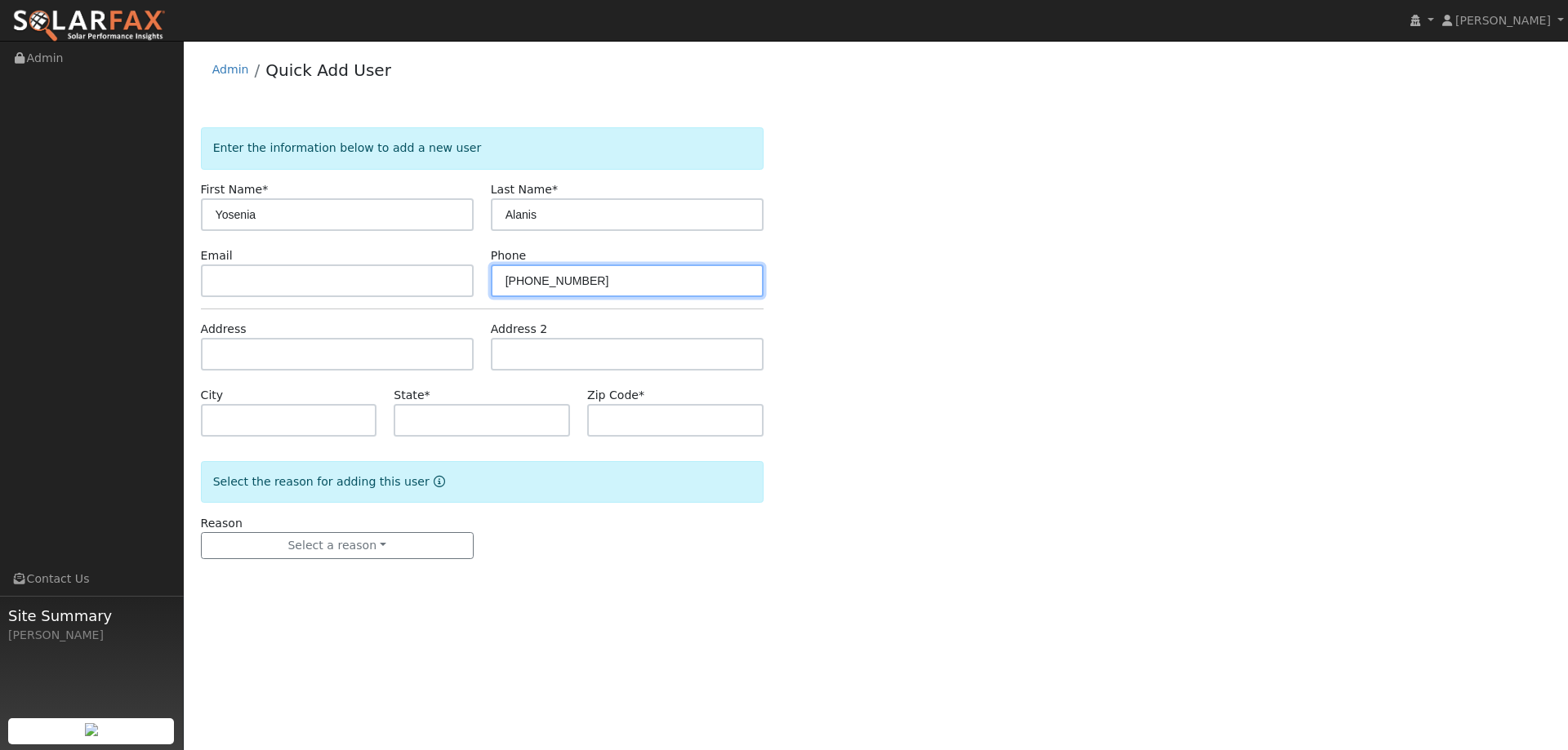
type input "(707) 718-9253"
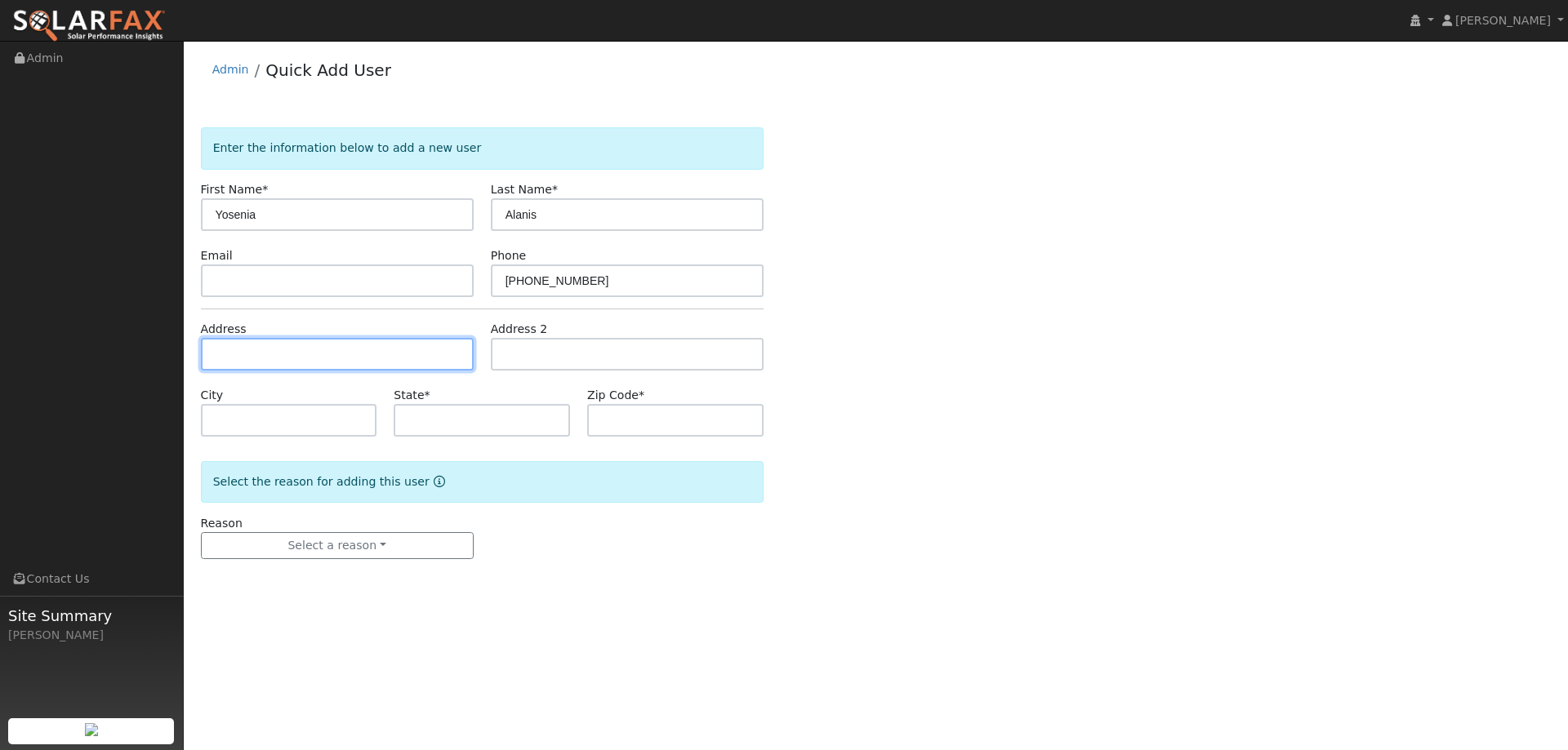
click at [336, 348] on input "text" at bounding box center [337, 353] width 273 height 32
paste input "136 Revere Court"
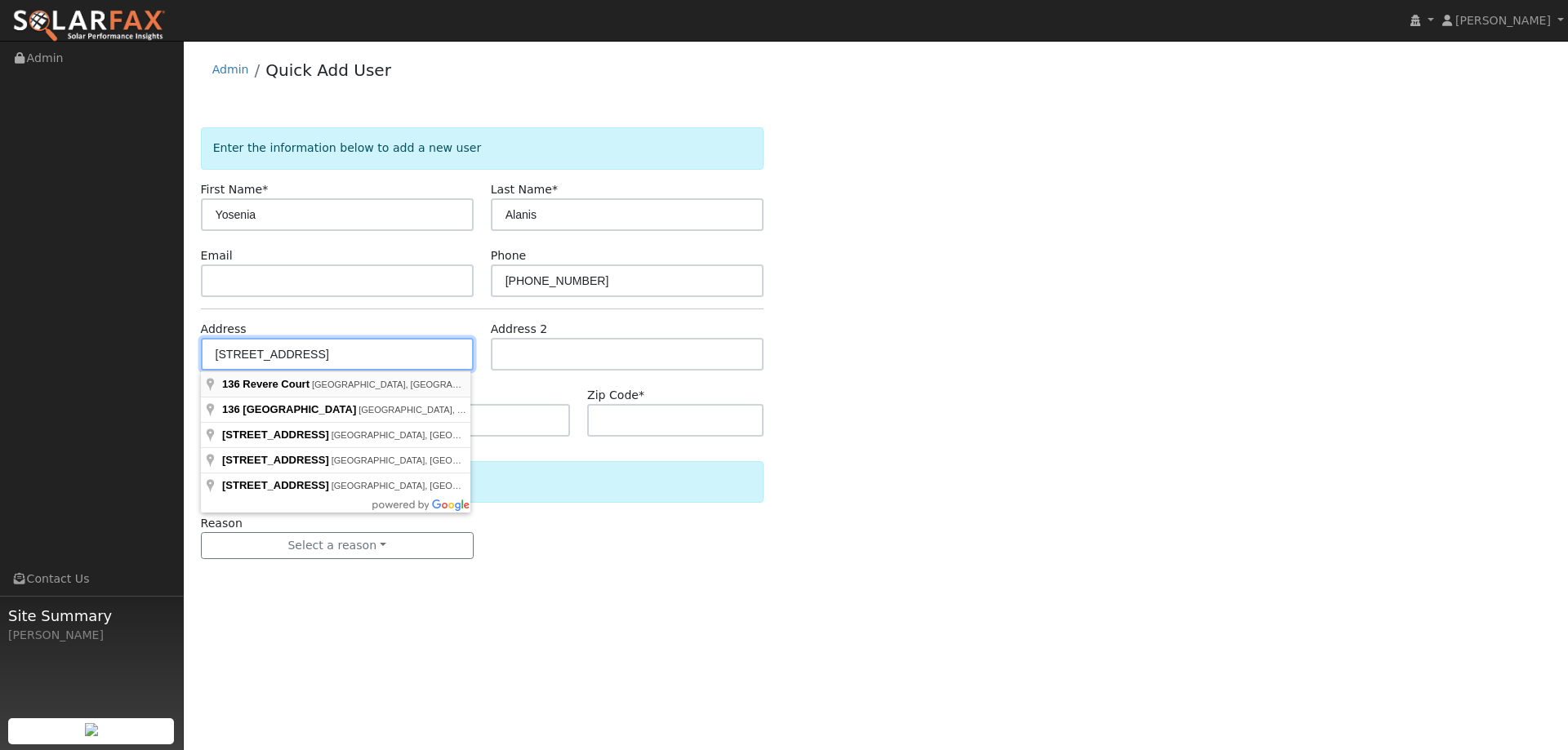
type input "136 Revere Court"
type input "Vacaville"
type input "CA"
type input "95687"
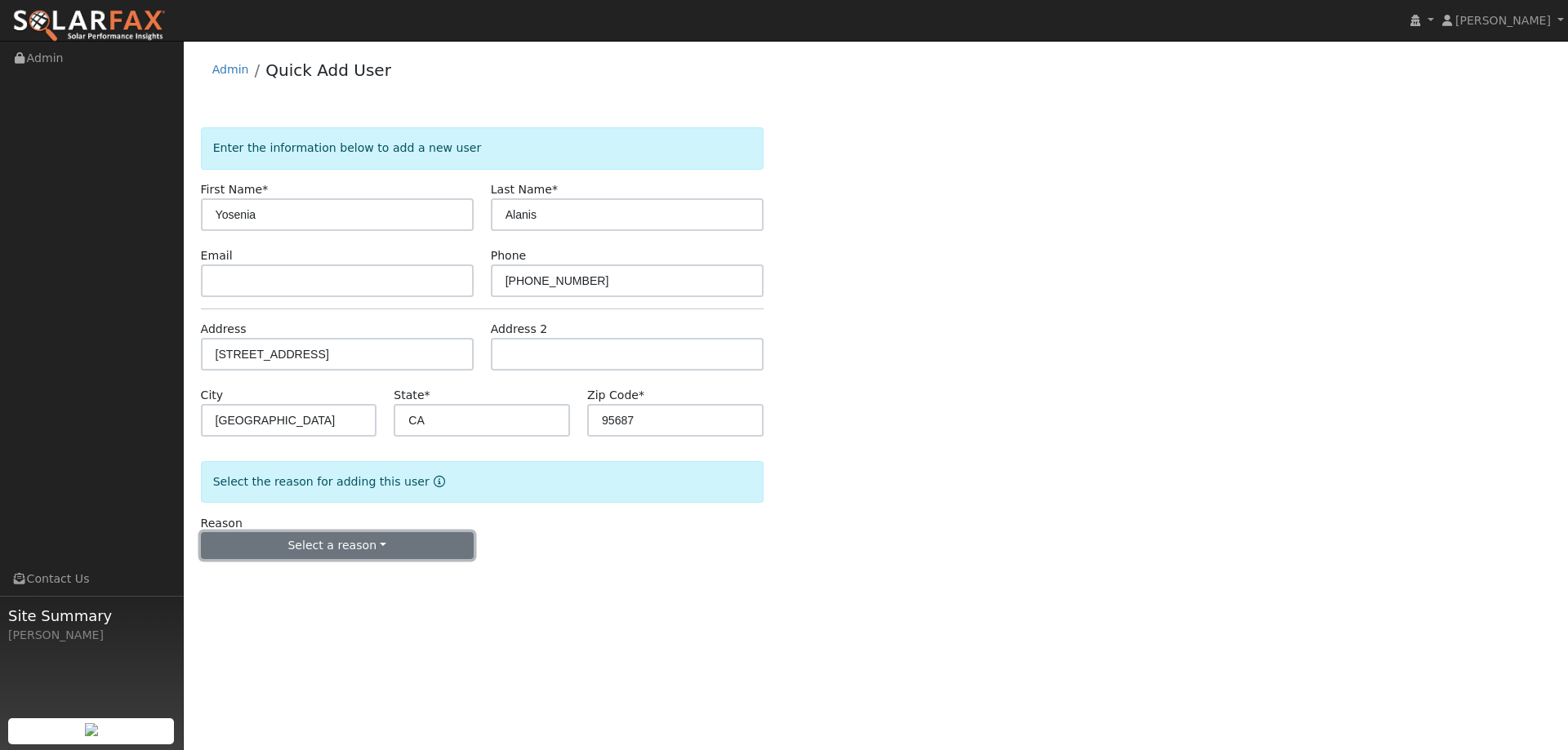
click at [343, 536] on button "Select a reason" at bounding box center [337, 546] width 273 height 28
click at [324, 574] on link "New lead" at bounding box center [292, 579] width 180 height 23
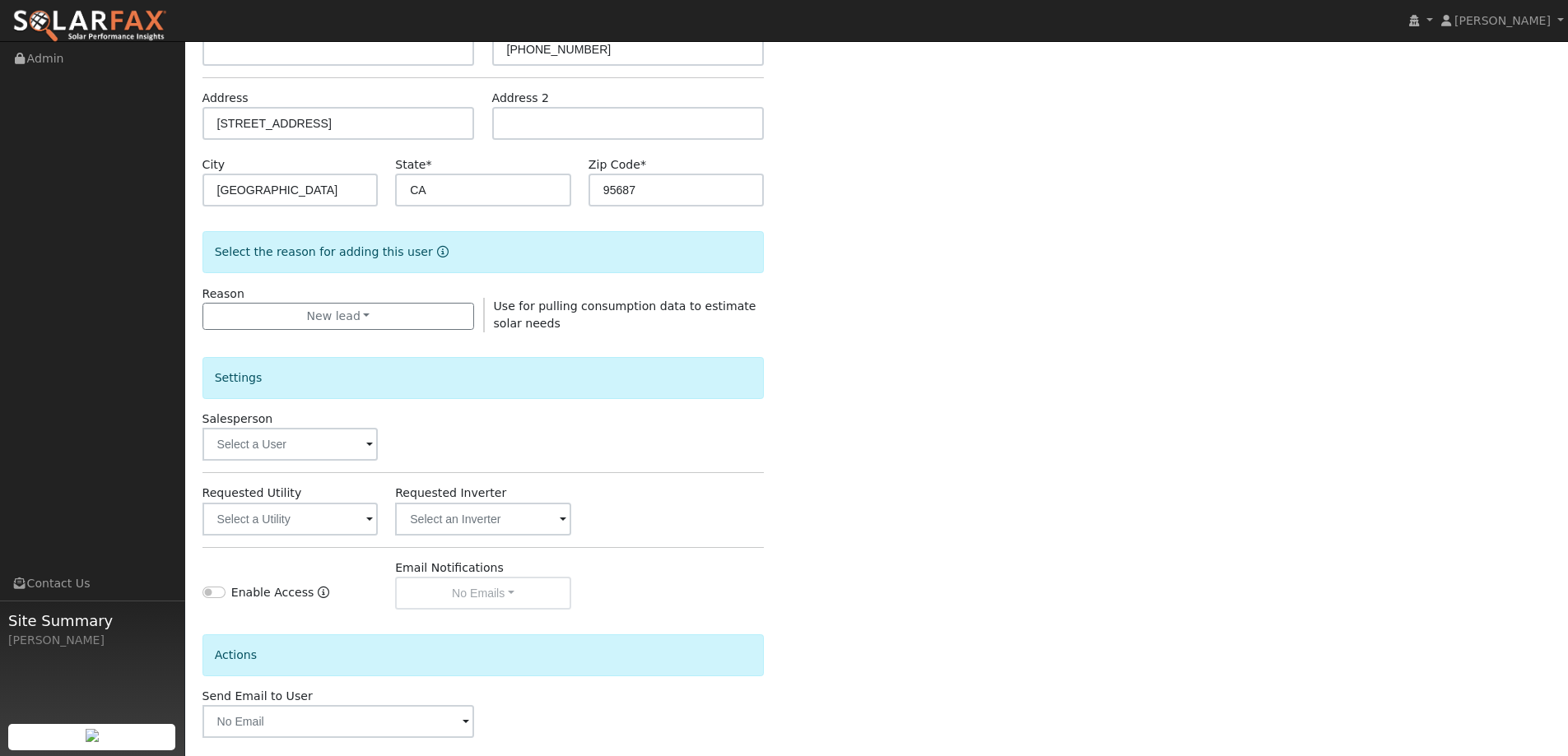
scroll to position [310, 0]
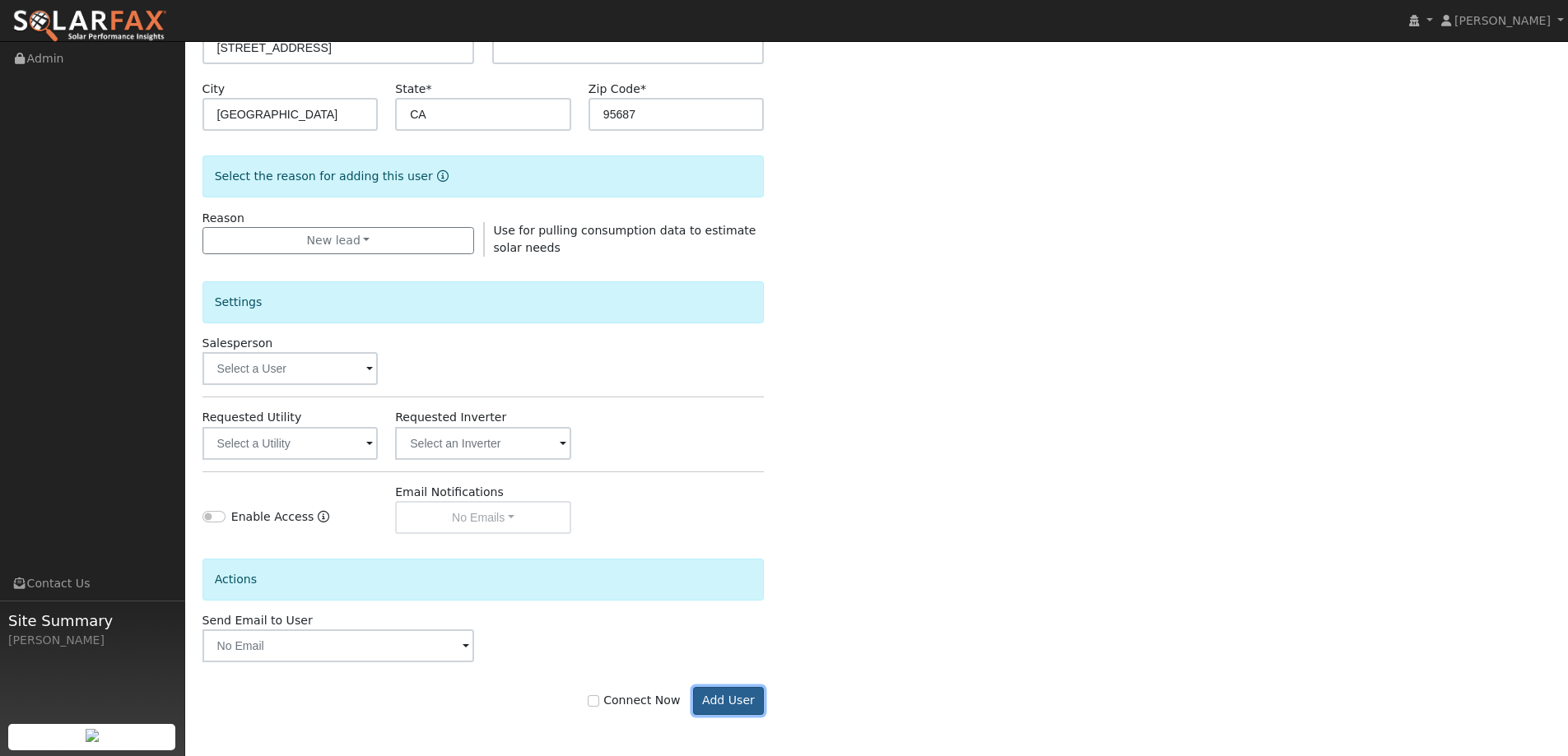
click at [732, 706] on button "Add User" at bounding box center [728, 701] width 71 height 28
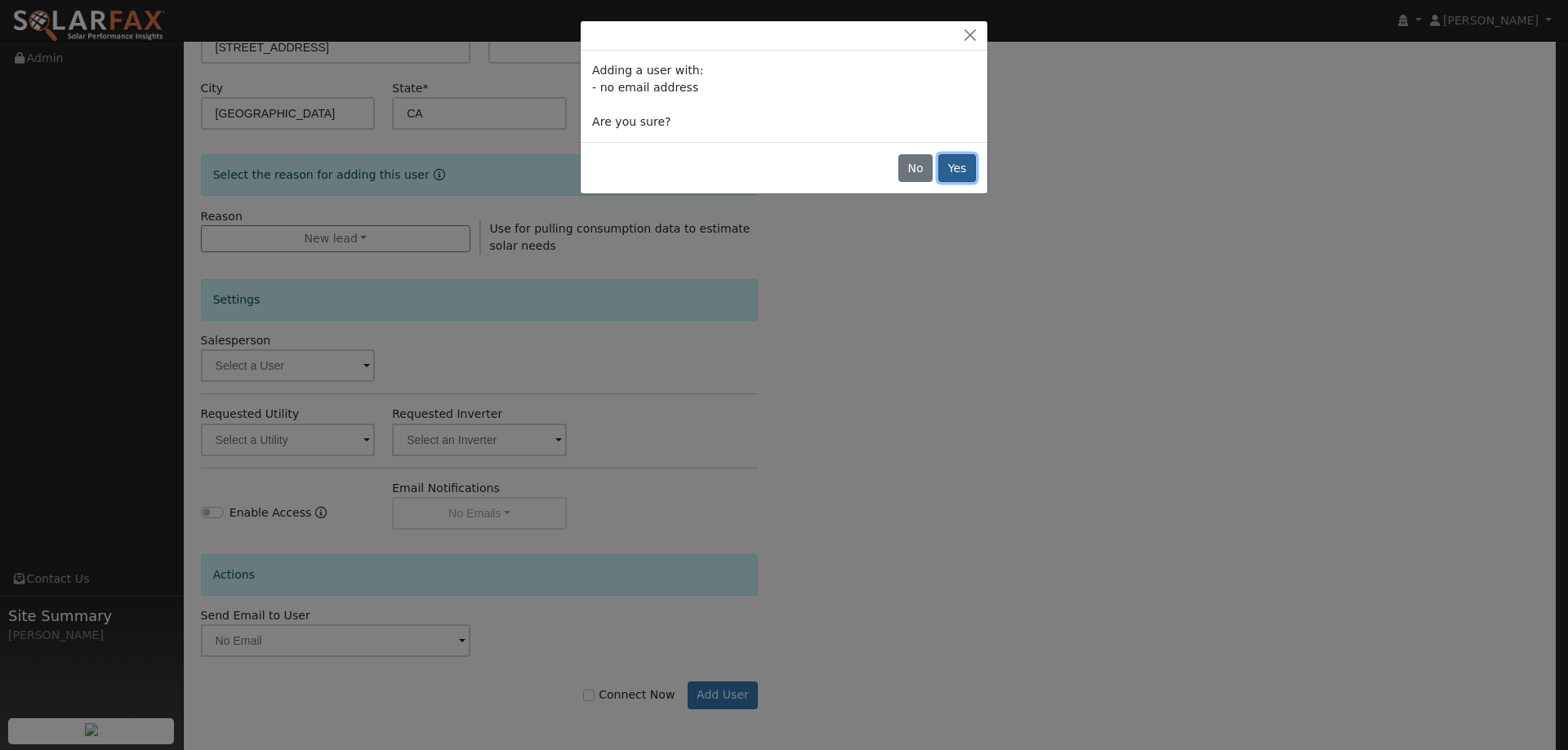
click at [957, 174] on button "Yes" at bounding box center [957, 168] width 38 height 28
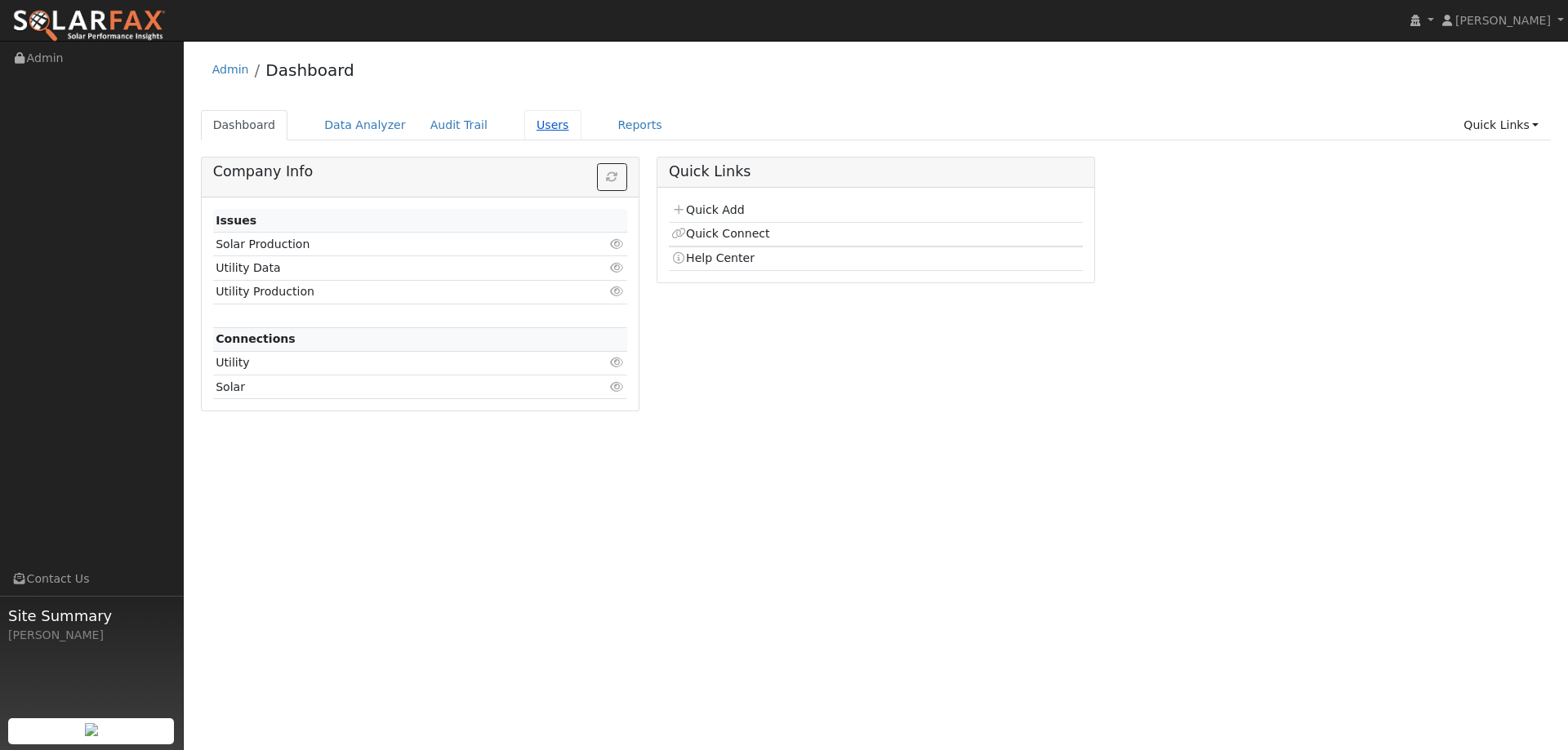
click at [529, 126] on link "Users" at bounding box center [552, 125] width 57 height 30
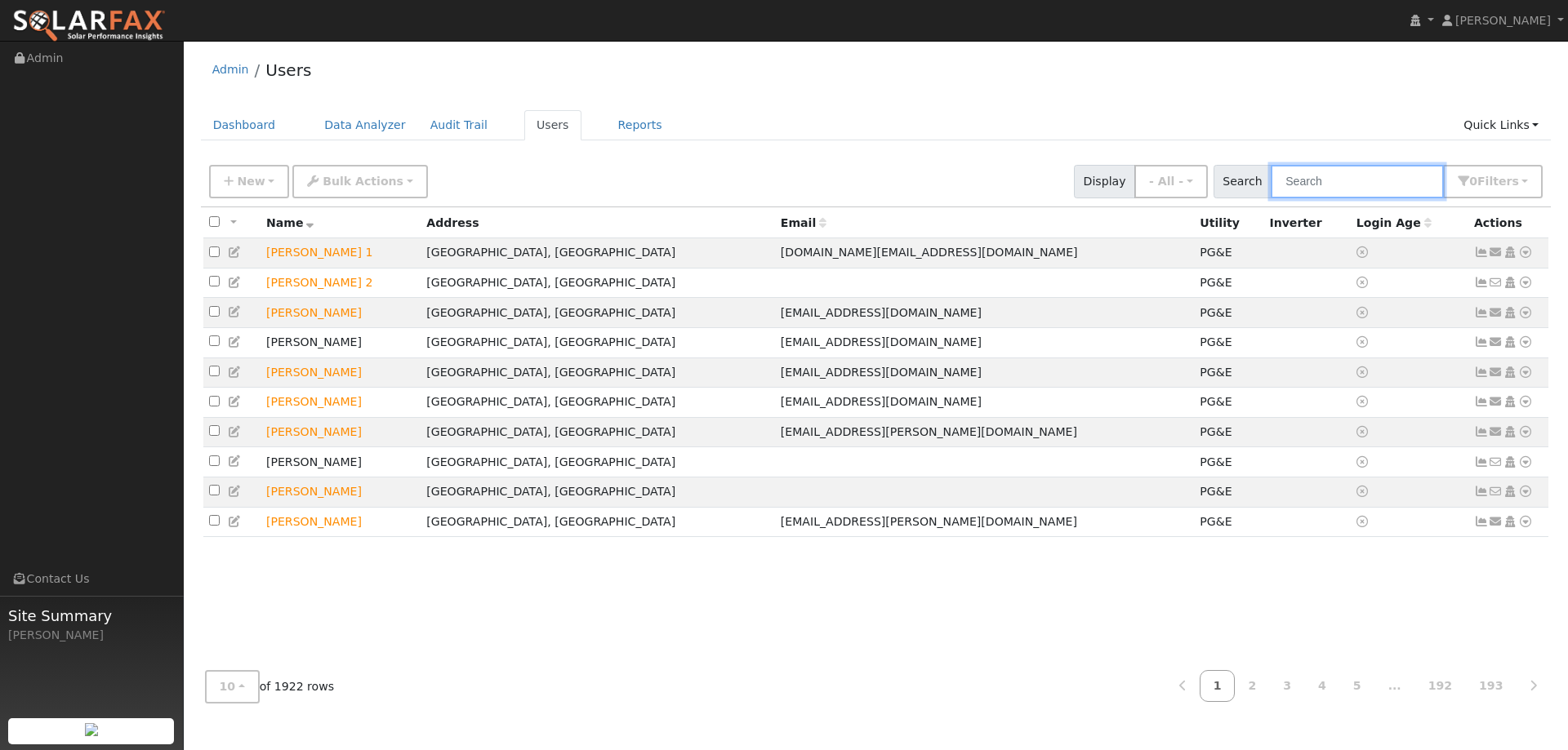
click at [1319, 189] on input "text" at bounding box center [1357, 181] width 173 height 33
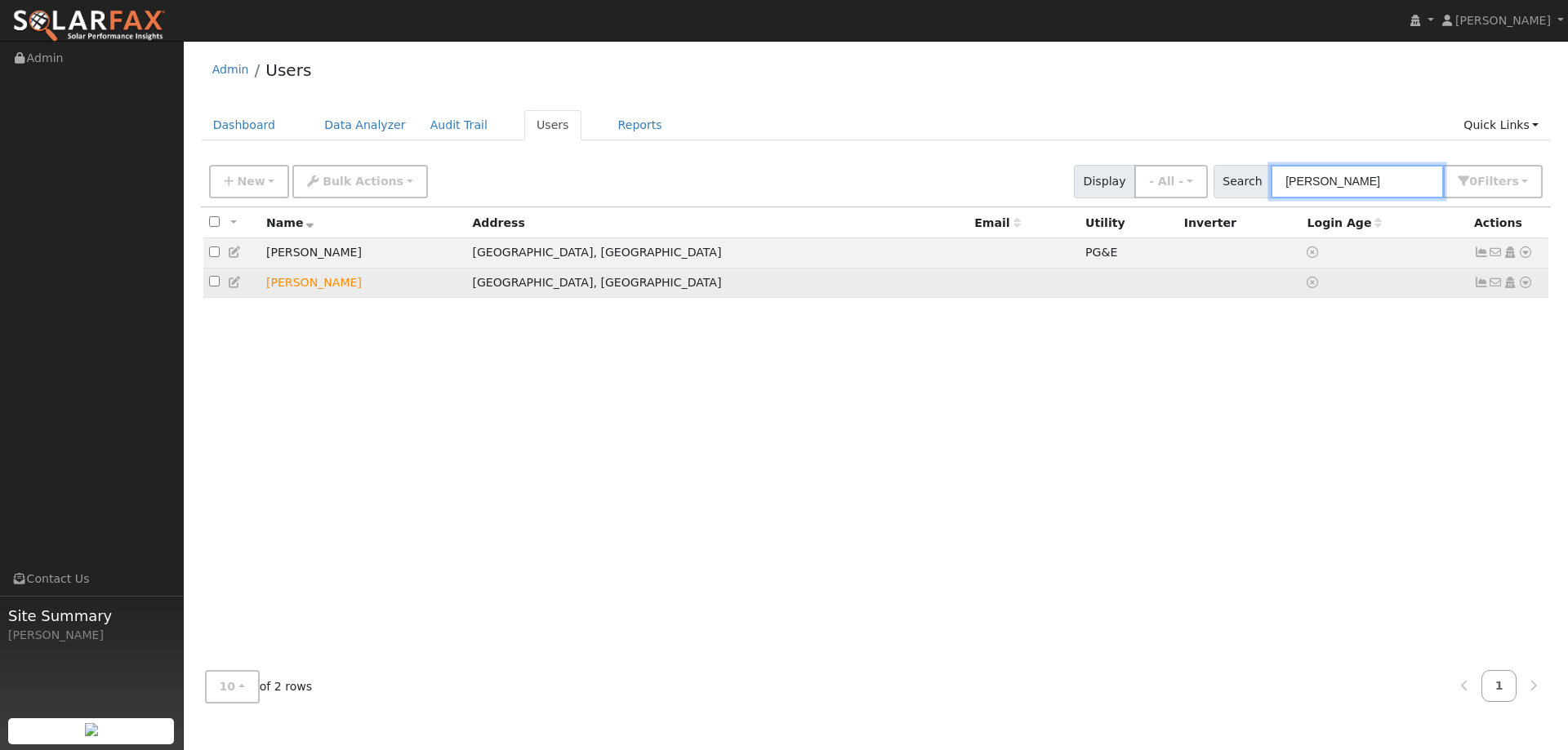
type input "Alani"
click at [1523, 284] on icon at bounding box center [1526, 283] width 15 height 11
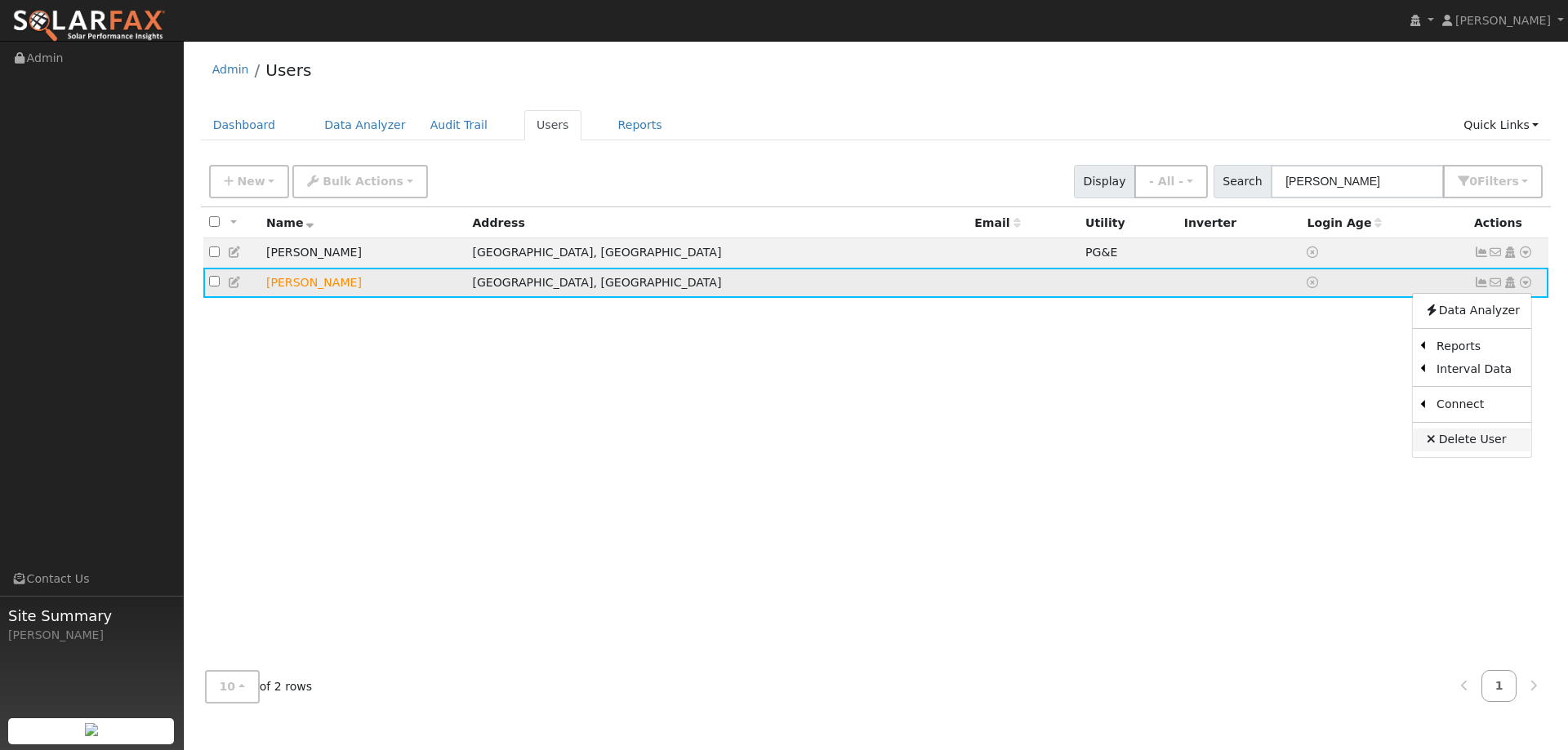
click at [1466, 436] on link "Delete User" at bounding box center [1472, 440] width 119 height 23
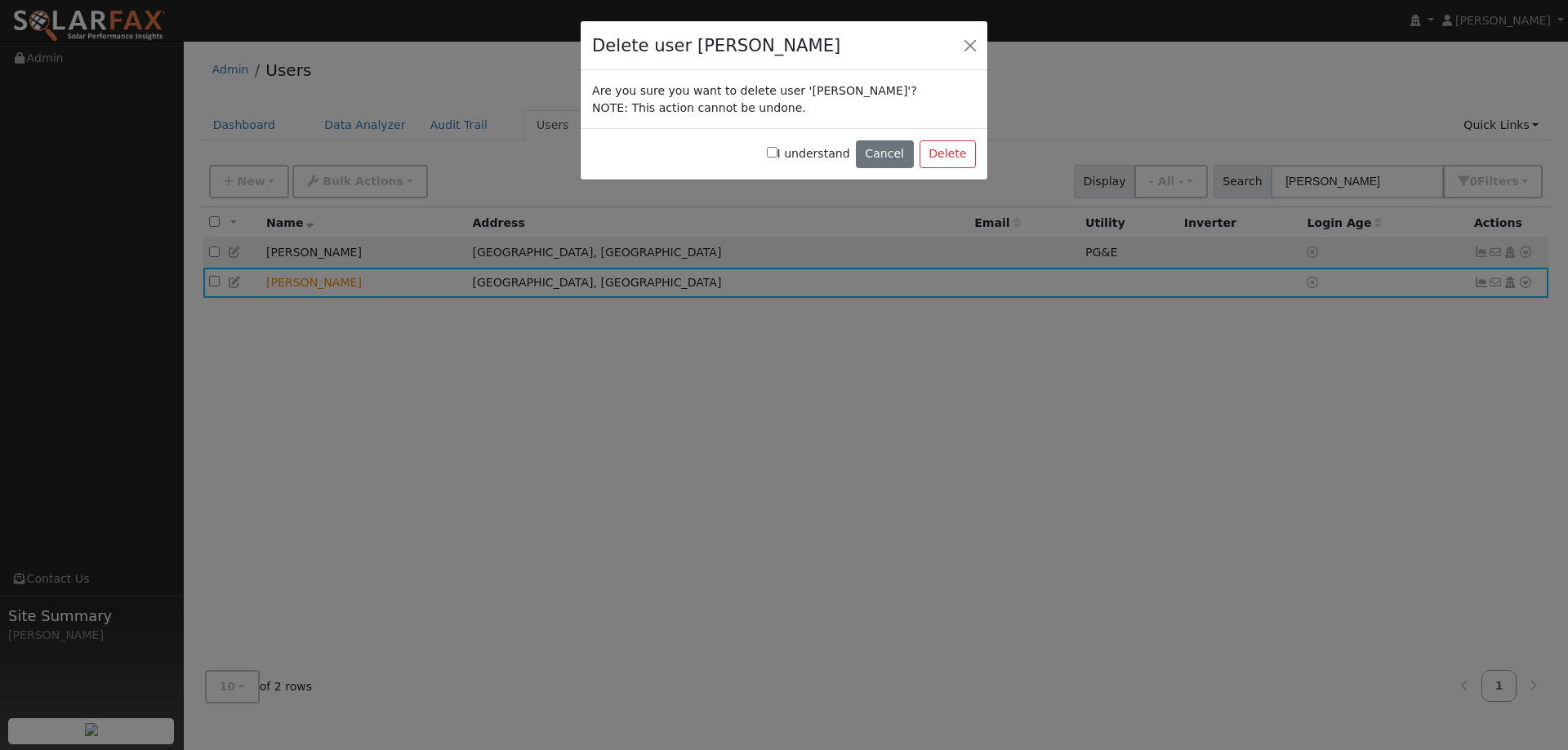
click at [795, 153] on label "I understand" at bounding box center [808, 154] width 83 height 17
click at [777, 154] on input "I understand" at bounding box center [772, 153] width 11 height 11
checkbox input "true"
drag, startPoint x: 938, startPoint y: 160, endPoint x: 924, endPoint y: 161, distance: 14.0
click at [937, 160] on button "Delete" at bounding box center [947, 155] width 56 height 28
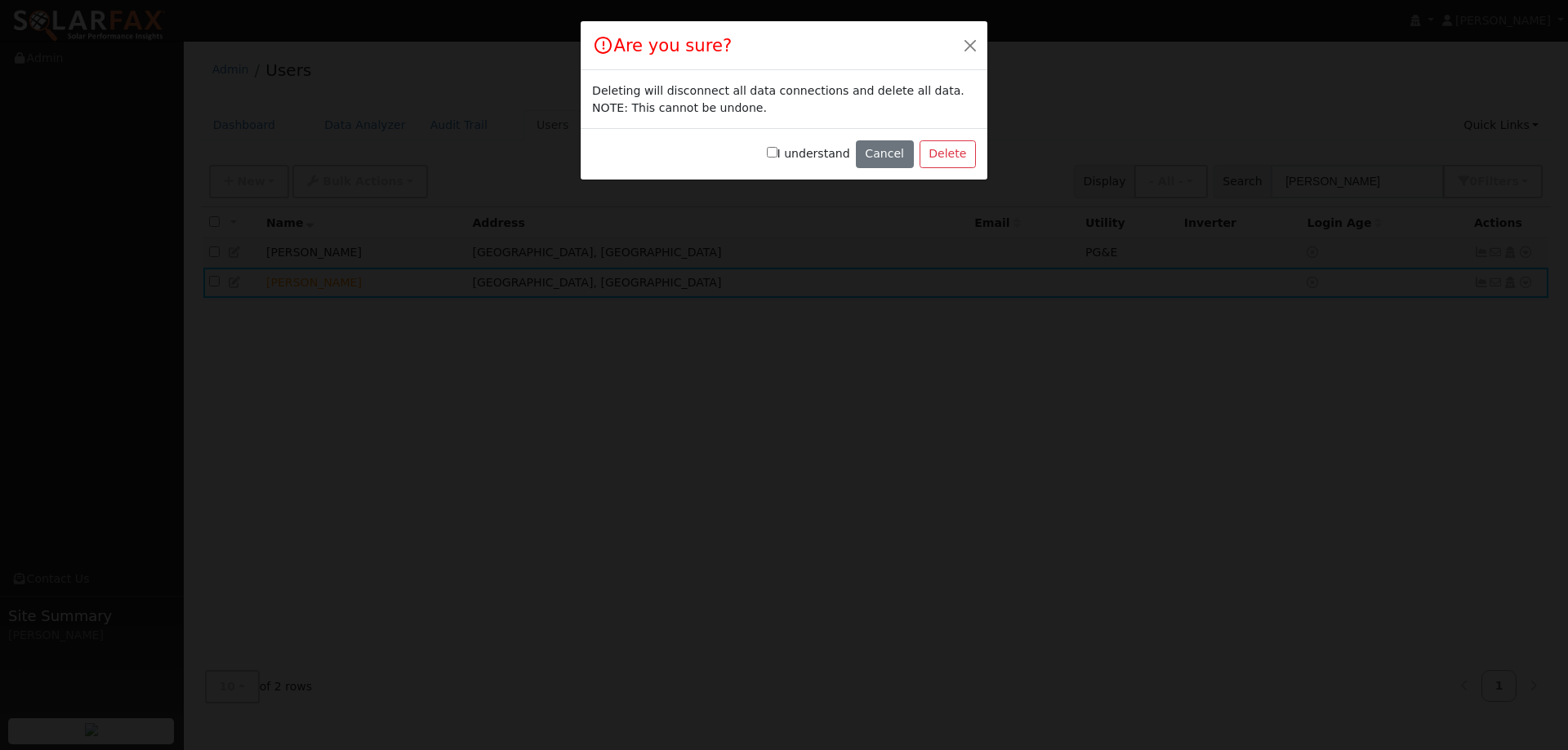
click at [784, 158] on label "I understand" at bounding box center [808, 154] width 83 height 17
click at [777, 151] on input "I understand" at bounding box center [772, 153] width 11 height 11
checkbox input "true"
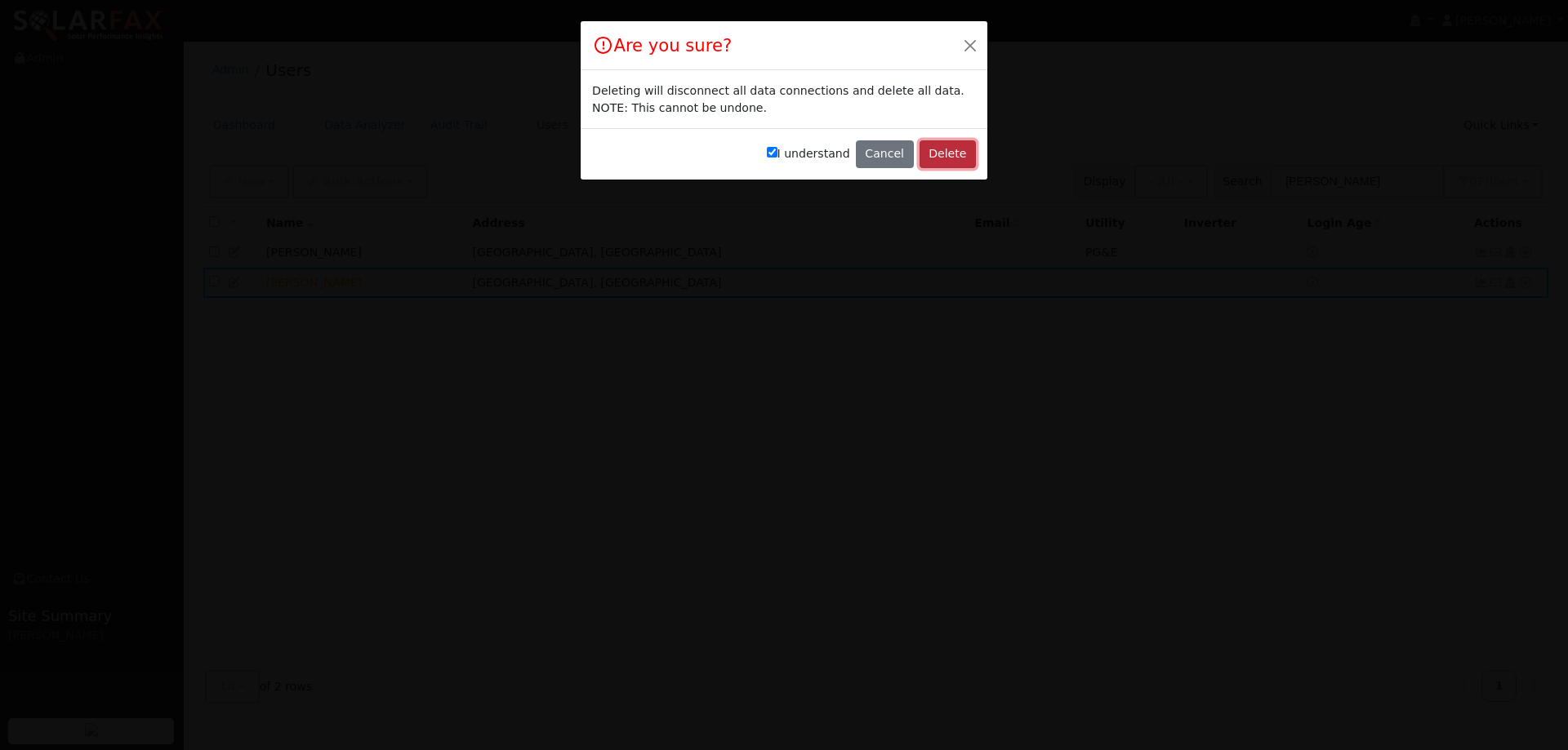
click at [958, 148] on button "Delete" at bounding box center [947, 155] width 56 height 28
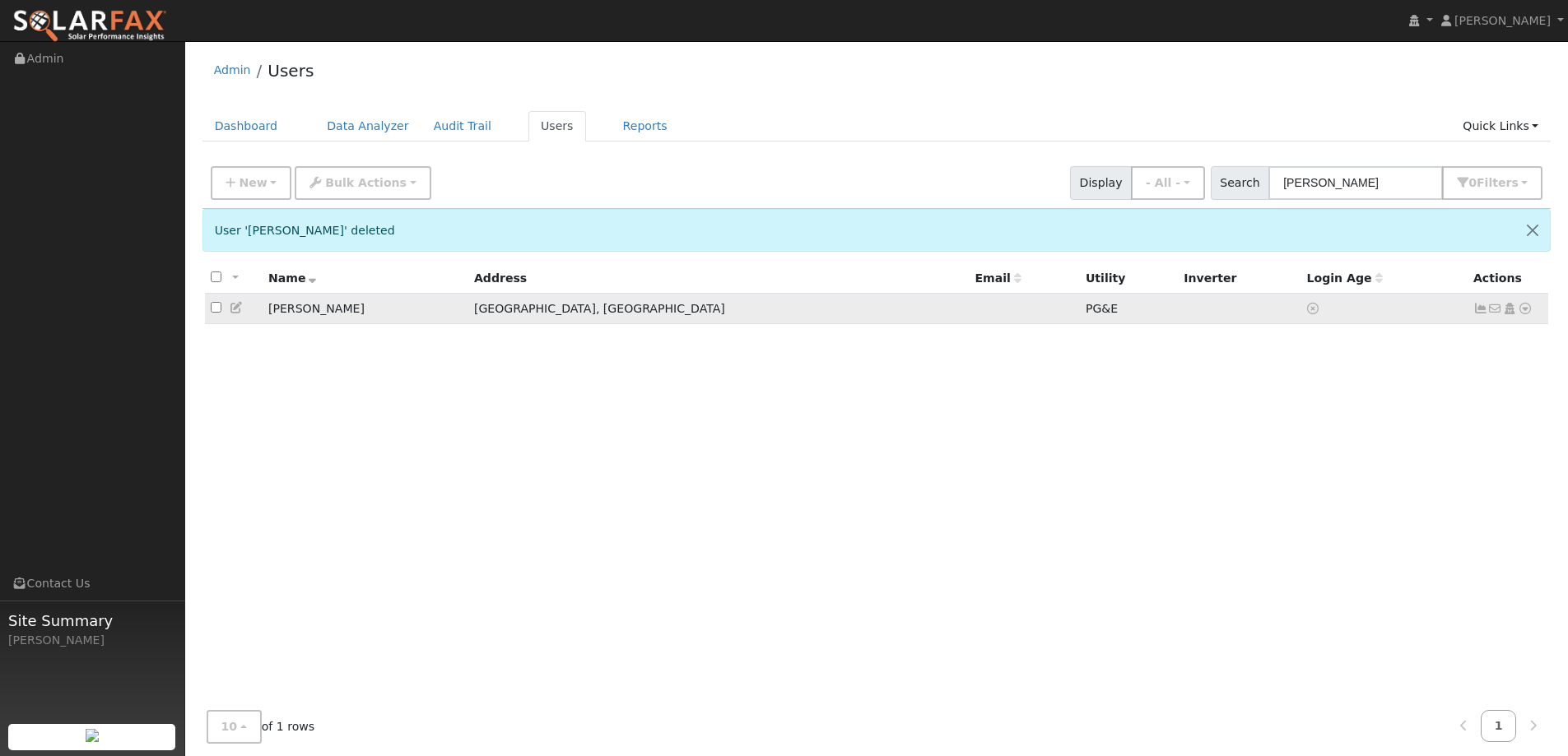
click at [1526, 301] on td "No email address Send Email... Copy a Link Reset Password Open Access Data Anal…" at bounding box center [1509, 309] width 82 height 31
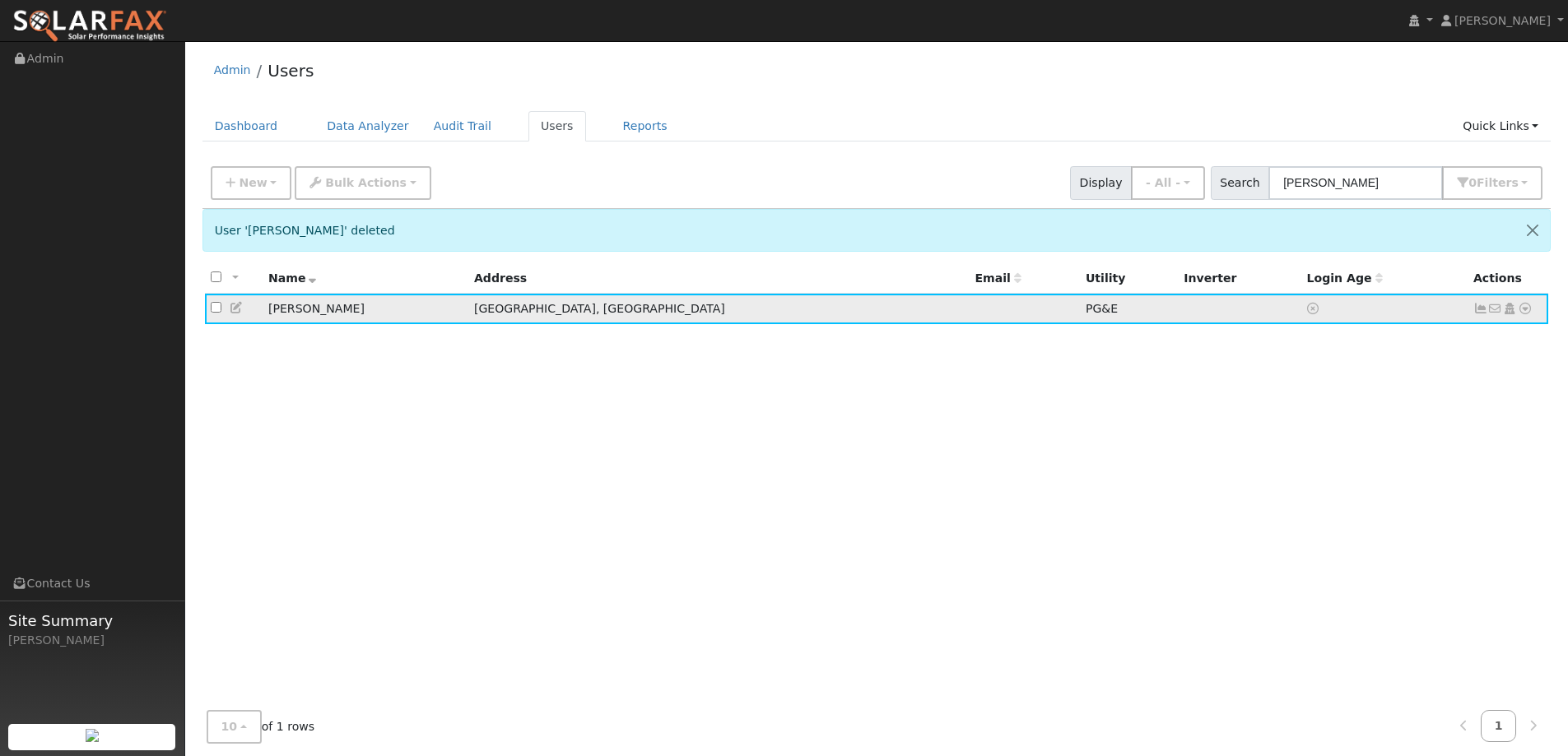
click at [1523, 308] on icon at bounding box center [1525, 308] width 15 height 11
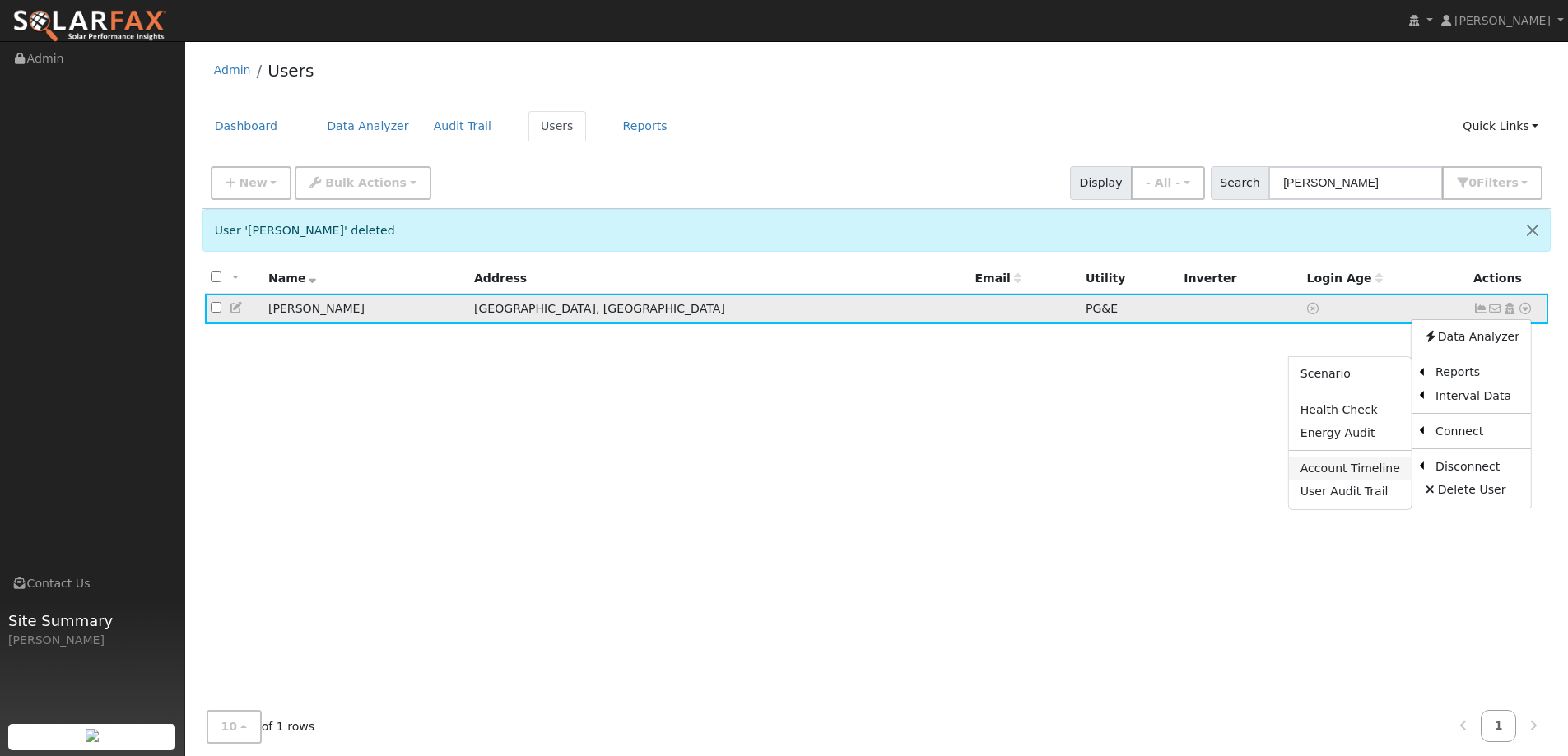
click at [1369, 464] on link "Account Timeline" at bounding box center [1350, 468] width 122 height 23
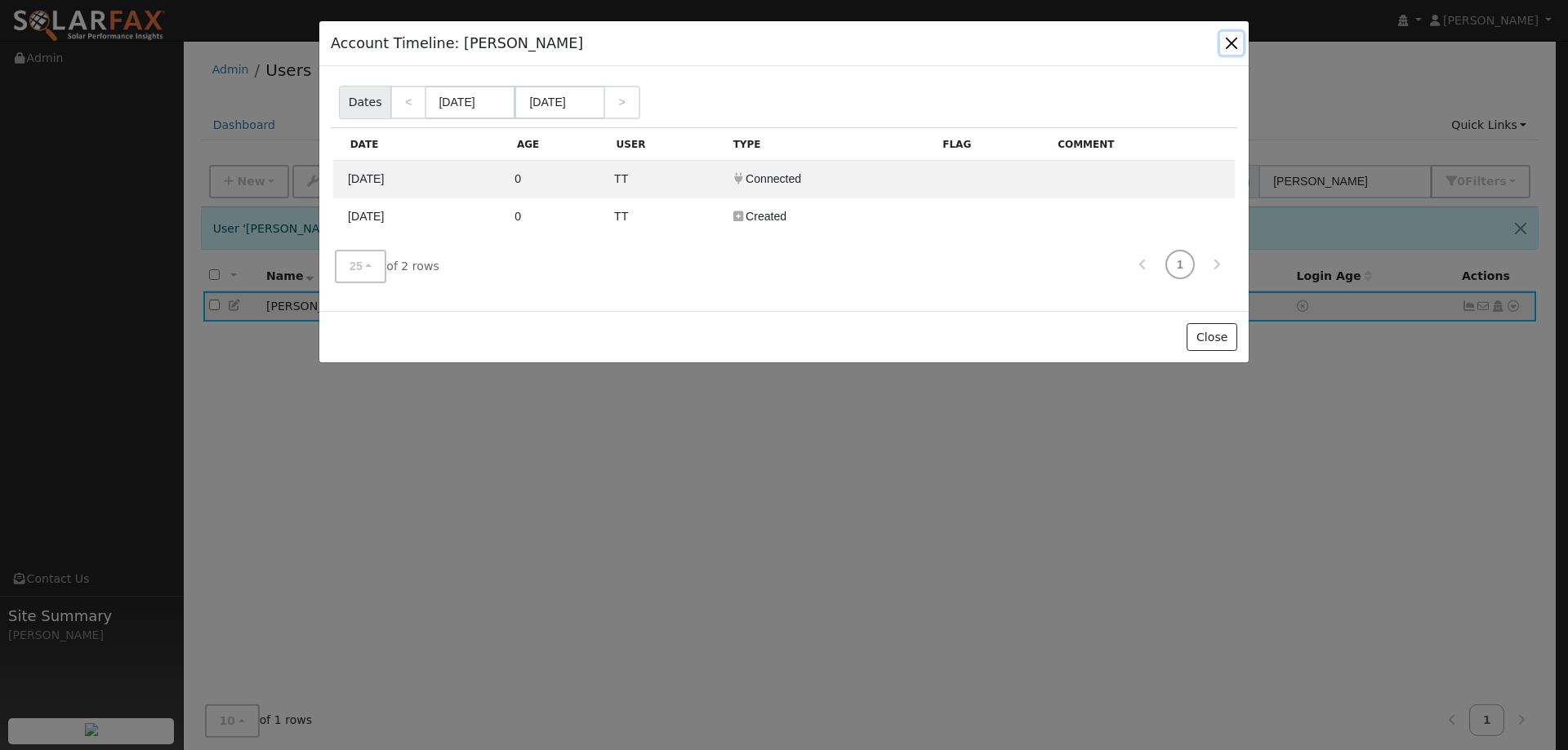
click at [1238, 45] on button "button" at bounding box center [1231, 43] width 23 height 23
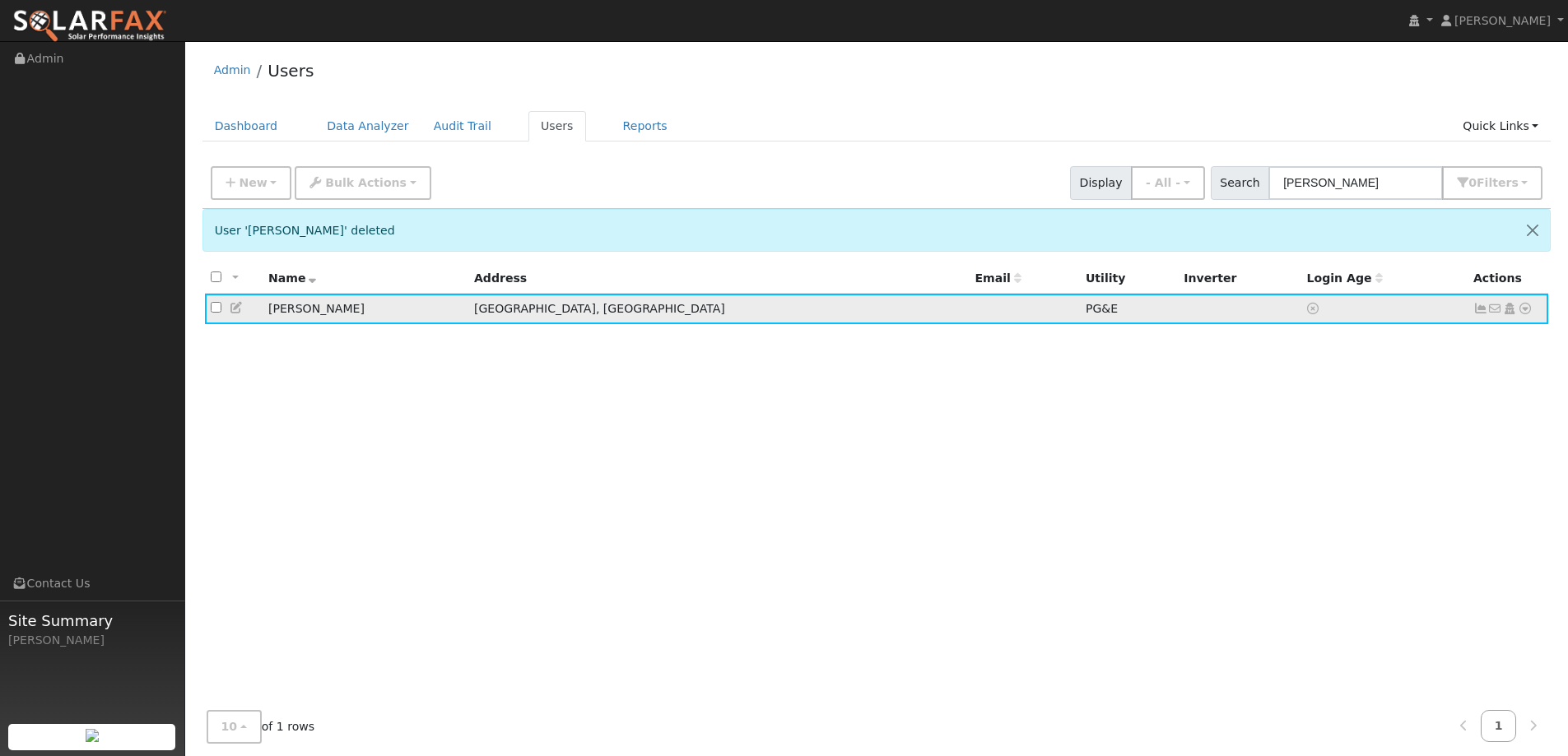
click at [1525, 310] on icon at bounding box center [1525, 308] width 15 height 11
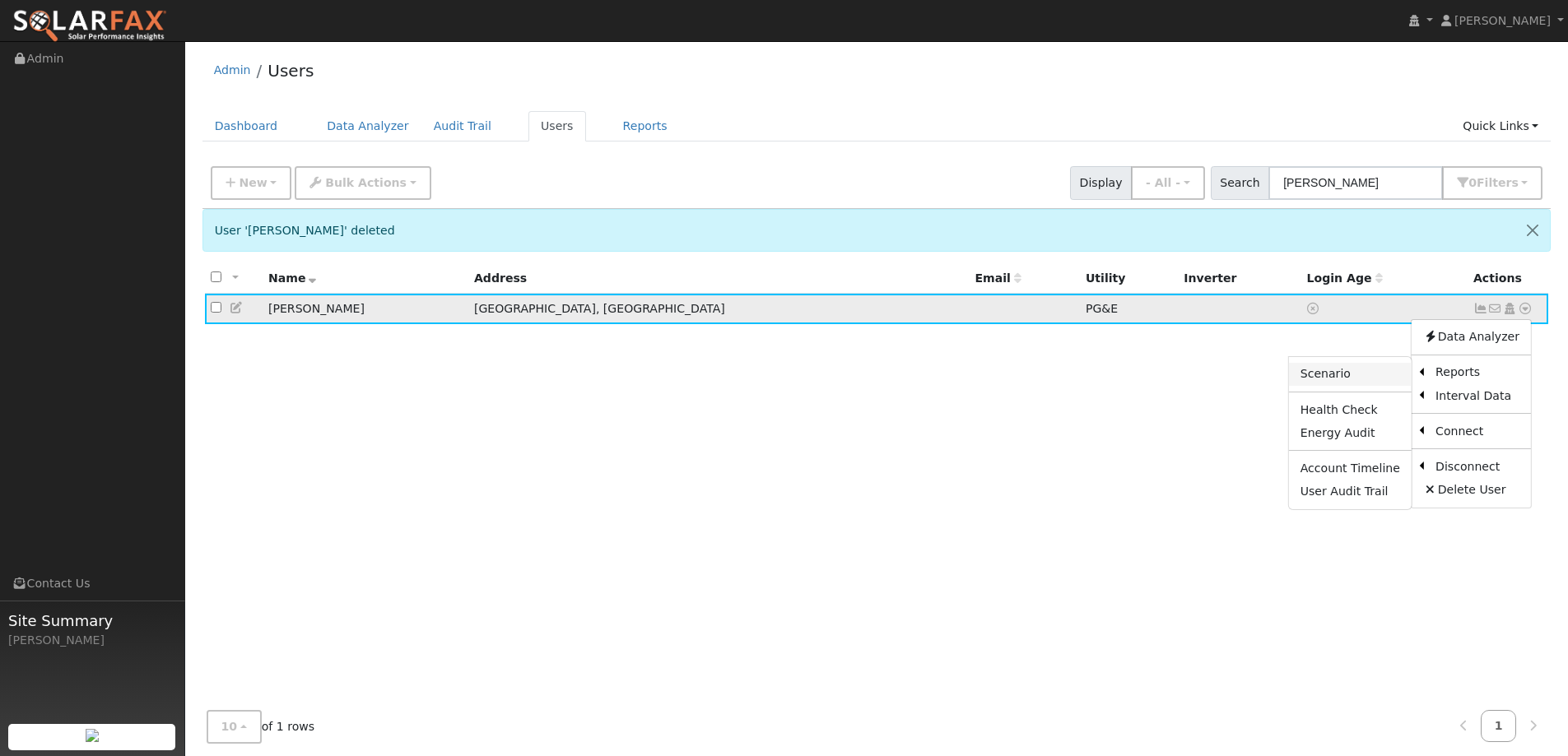
click at [1393, 375] on link "Scenario" at bounding box center [1350, 374] width 122 height 23
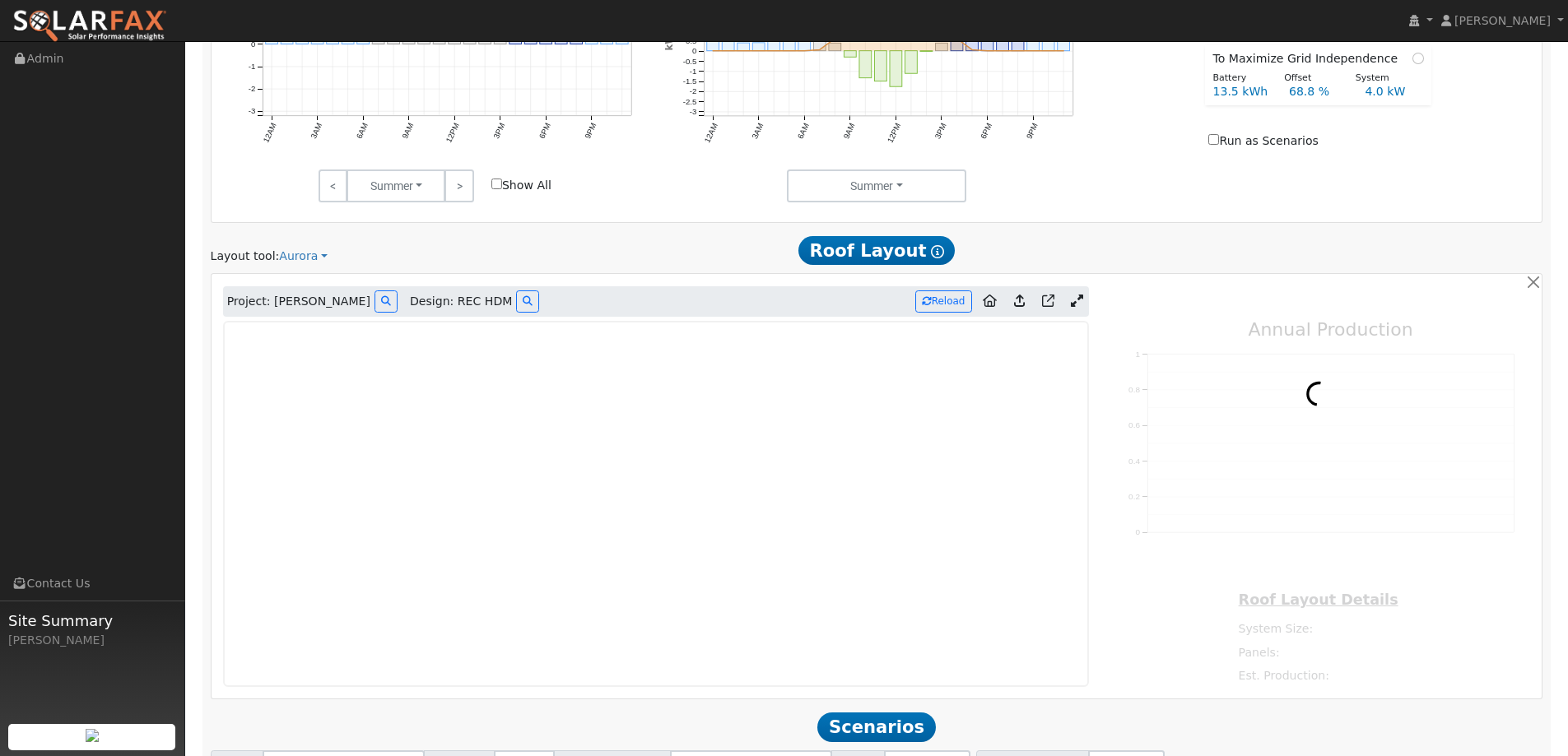
scroll to position [927, 0]
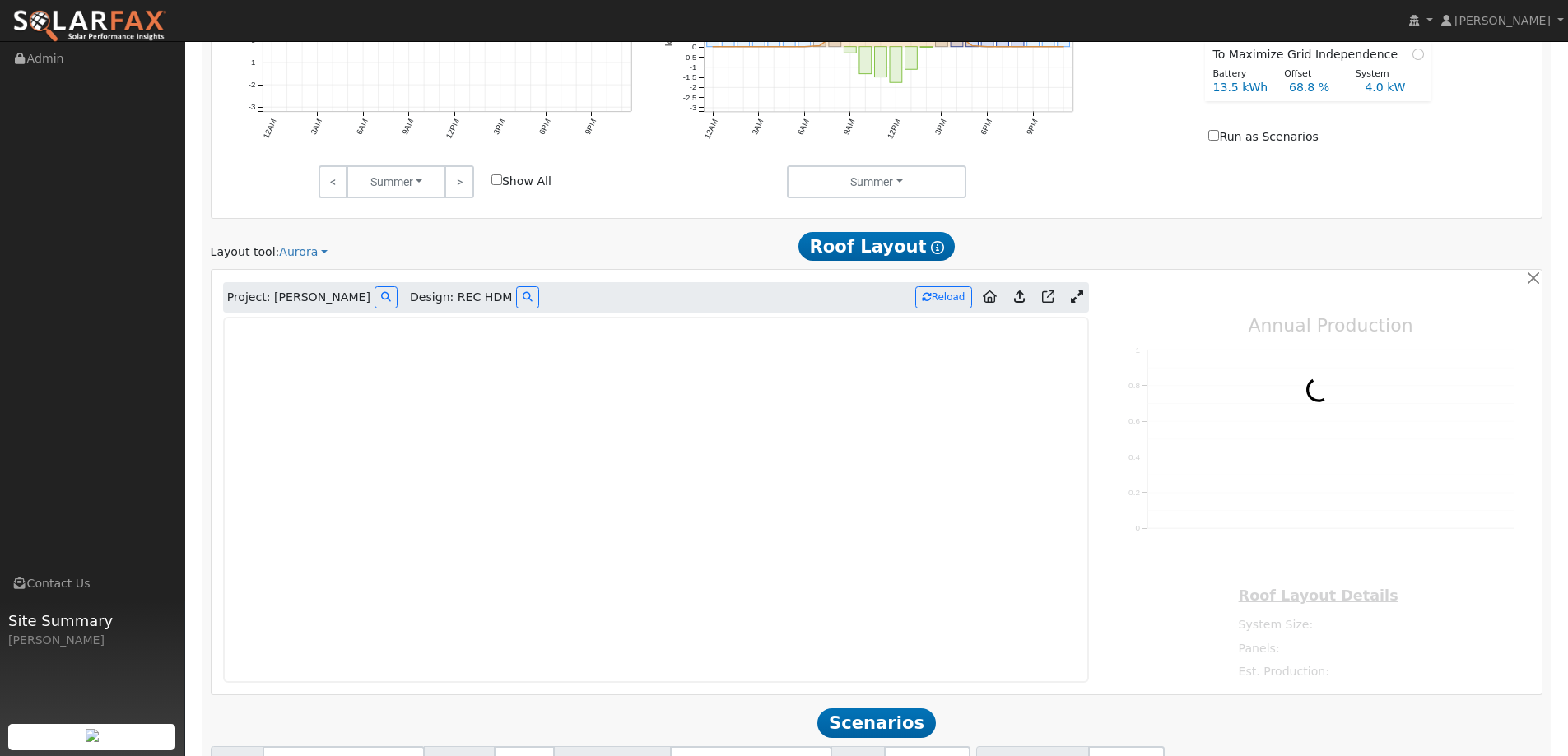
type input "11579"
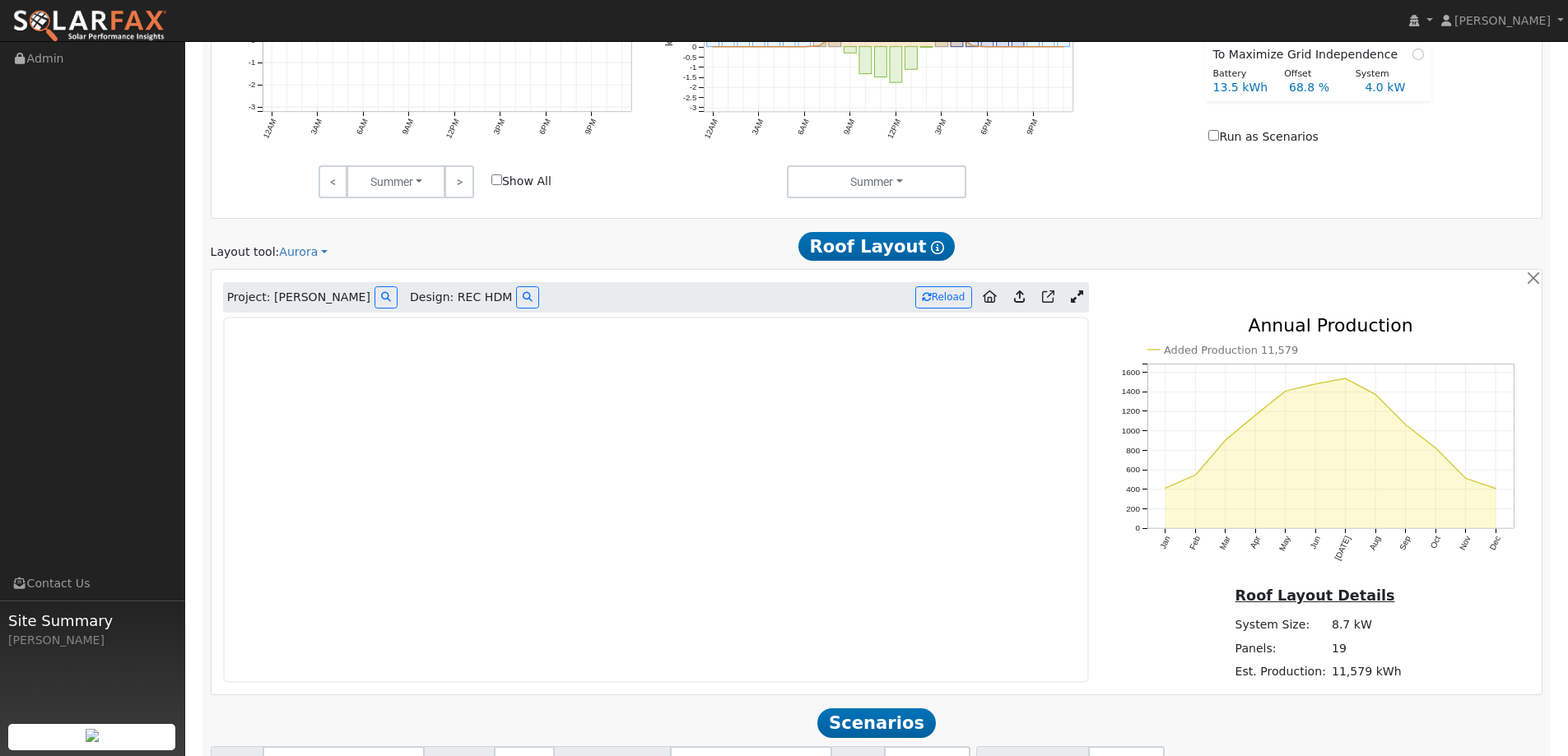
click at [135, 21] on img at bounding box center [89, 26] width 155 height 34
